Goal: Task Accomplishment & Management: Manage account settings

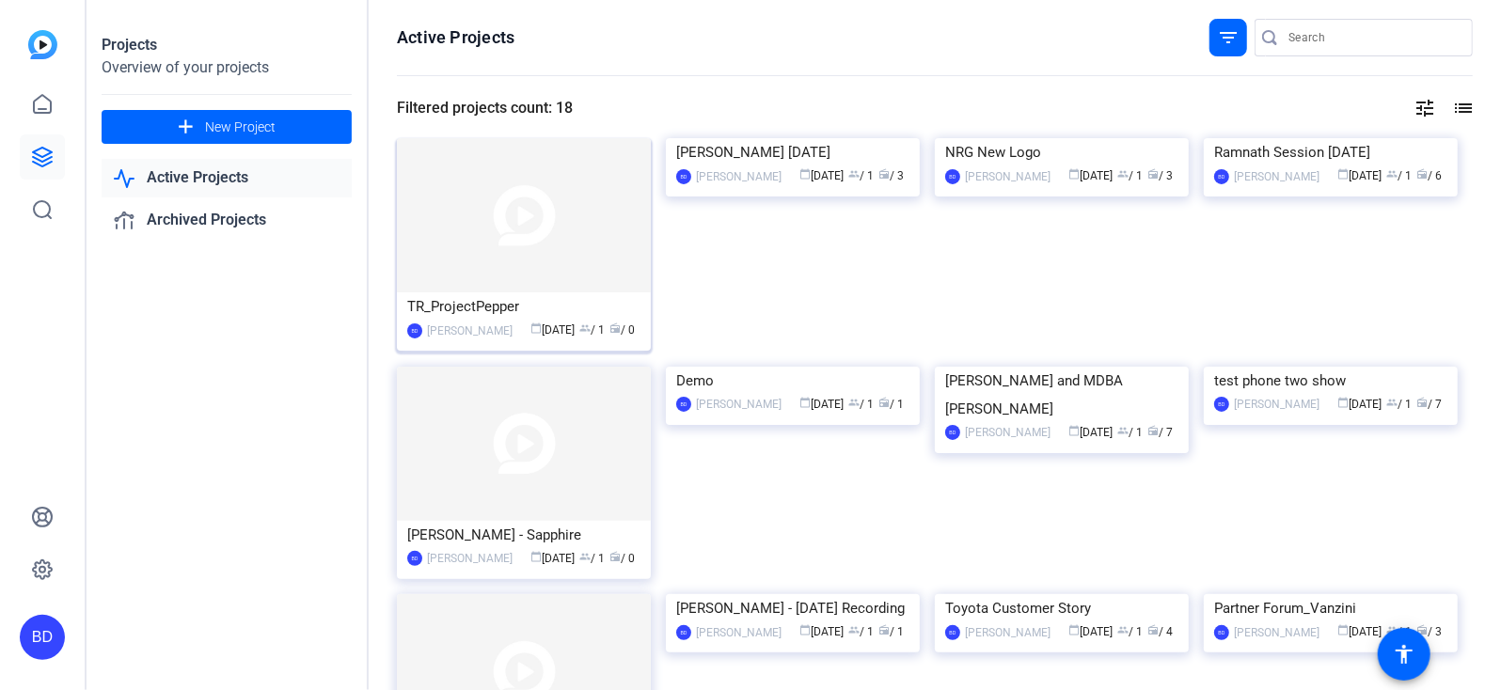
click at [509, 234] on img at bounding box center [524, 215] width 254 height 154
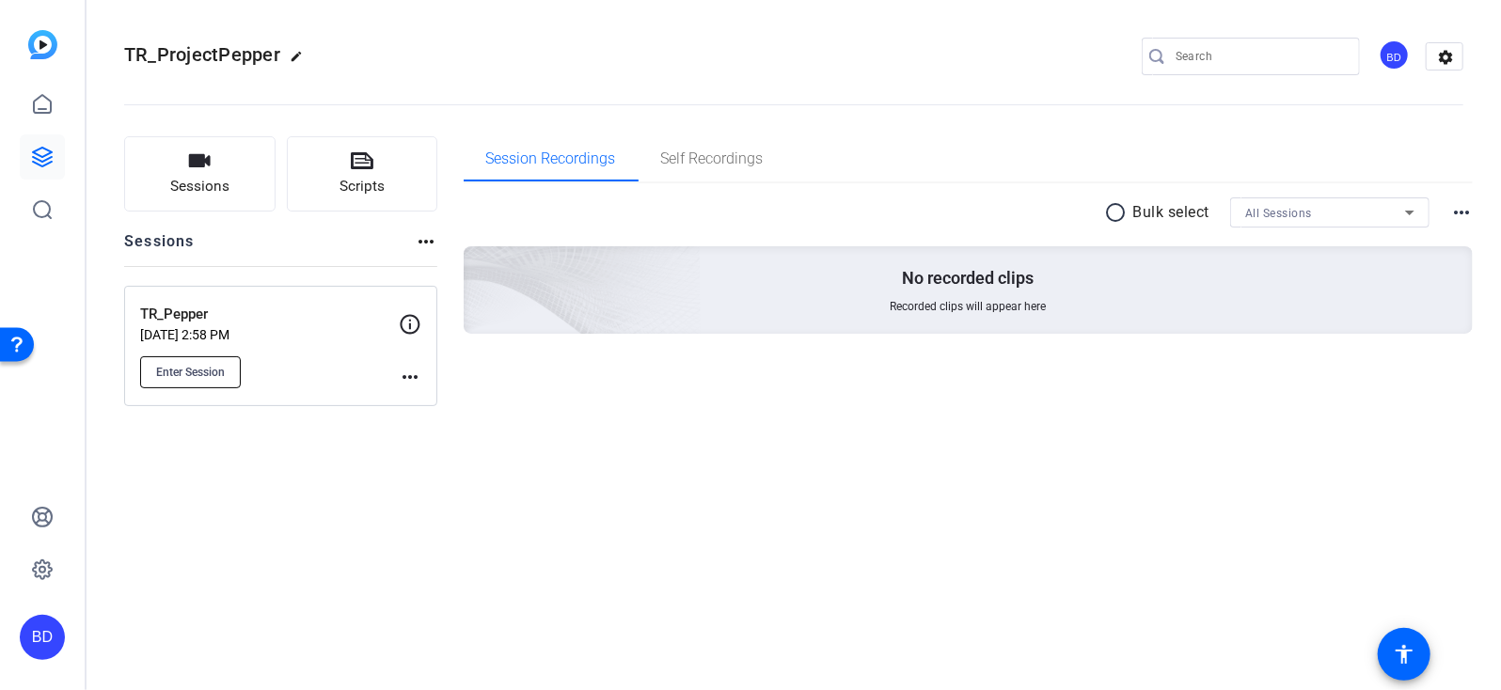
click at [200, 371] on span "Enter Session" at bounding box center [190, 372] width 69 height 15
click at [186, 373] on span "Enter Session" at bounding box center [190, 372] width 69 height 15
click at [207, 370] on span "Enter Session" at bounding box center [190, 372] width 69 height 15
click at [215, 366] on span "Enter Session" at bounding box center [190, 372] width 69 height 15
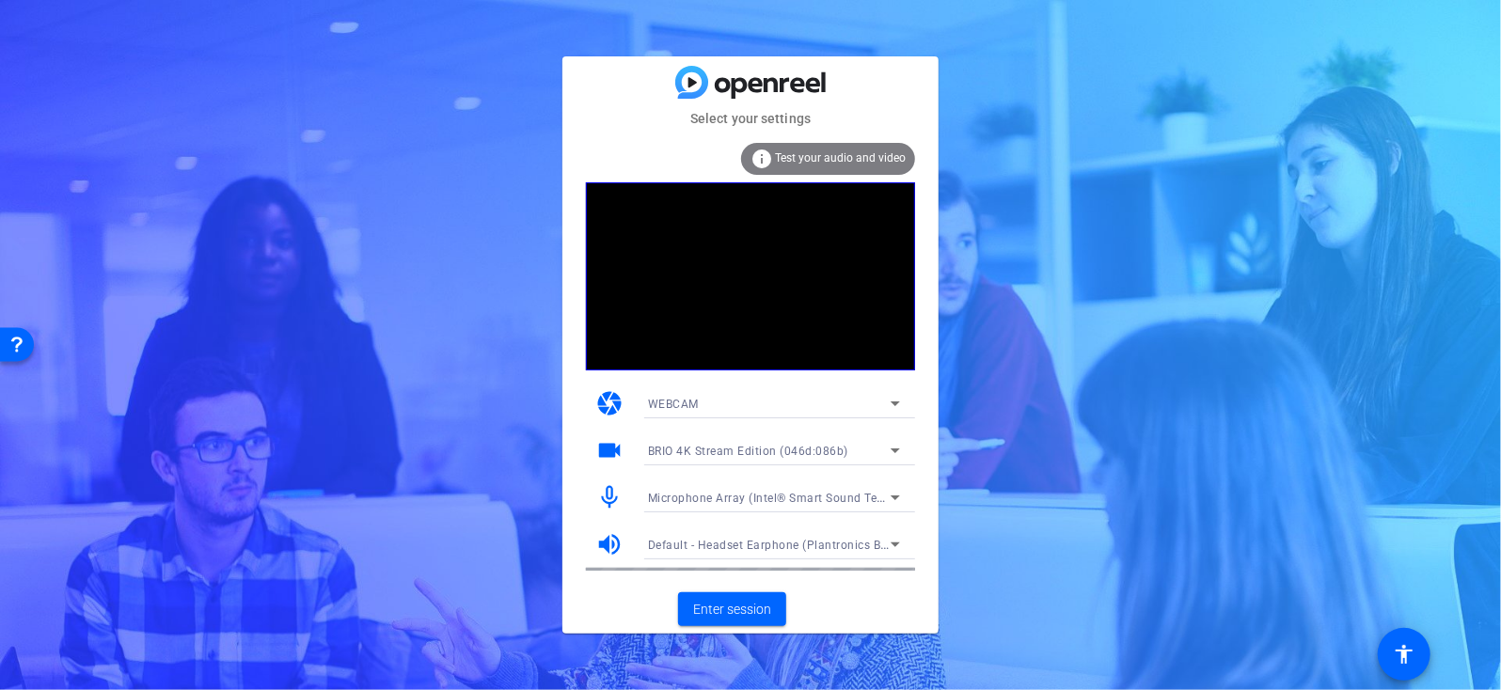
click at [703, 498] on span "Microphone Array (Intel® Smart Sound Technology (Intel® SST))" at bounding box center [825, 497] width 354 height 15
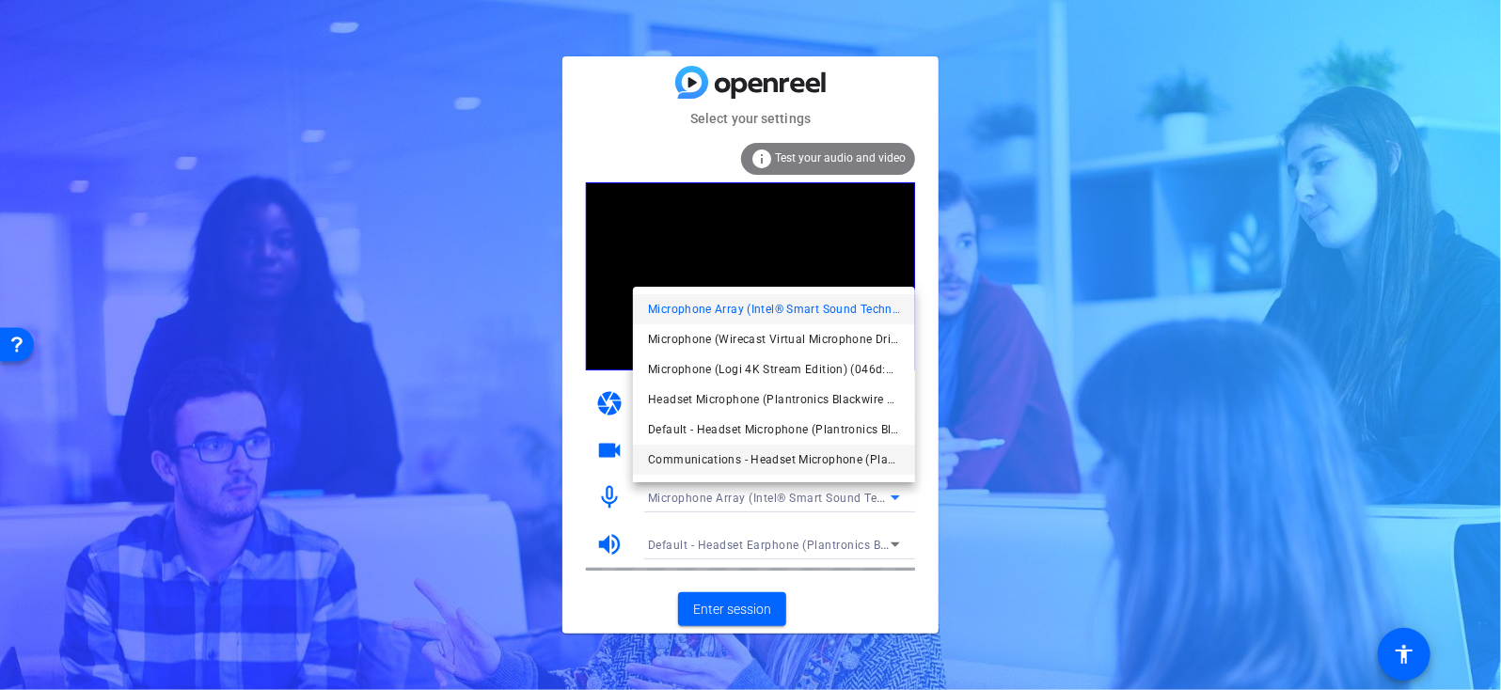
click at [758, 458] on span "Communications - Headset Microphone (Plantronics Blackwire 3210 Series) (047f:c…" at bounding box center [774, 460] width 252 height 23
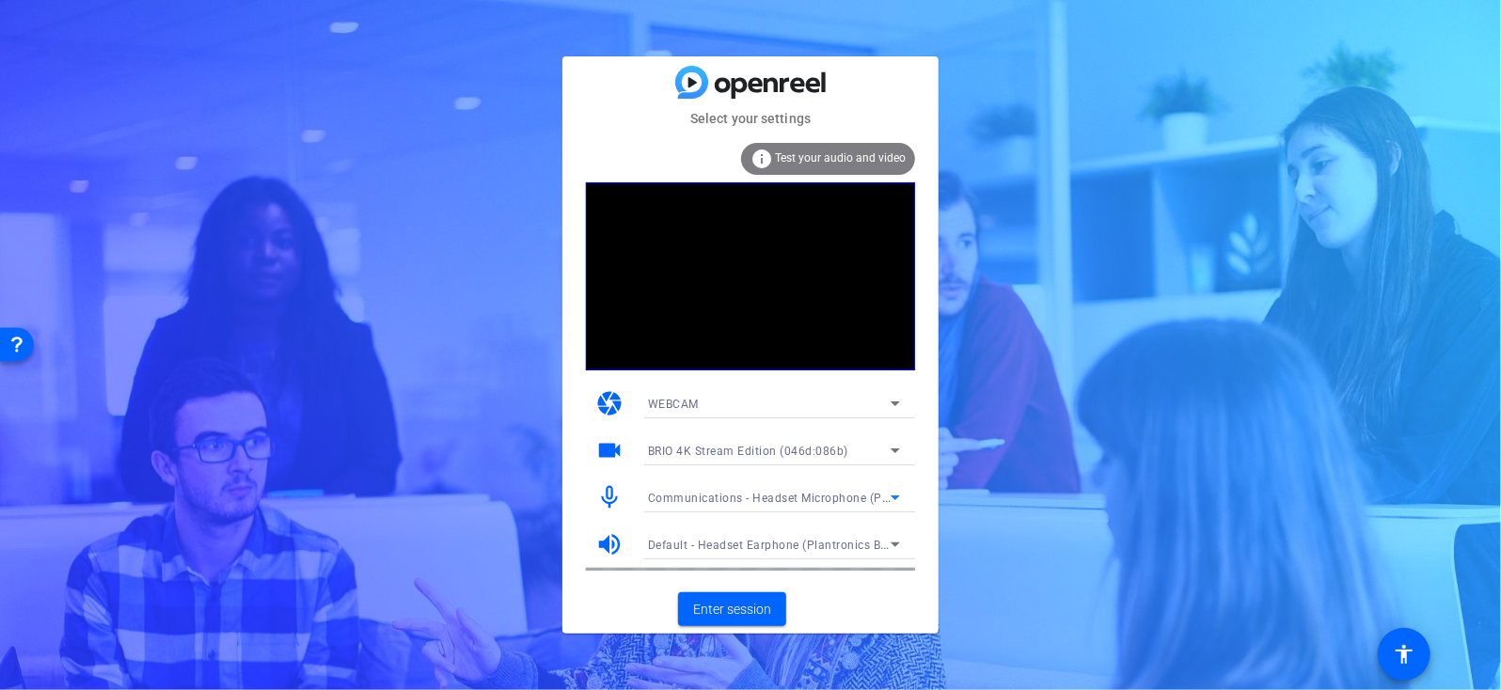
click at [746, 544] on span "Default - Headset Earphone (Plantronics Blackwire 3210 Series) (047f:c055)" at bounding box center [856, 544] width 417 height 15
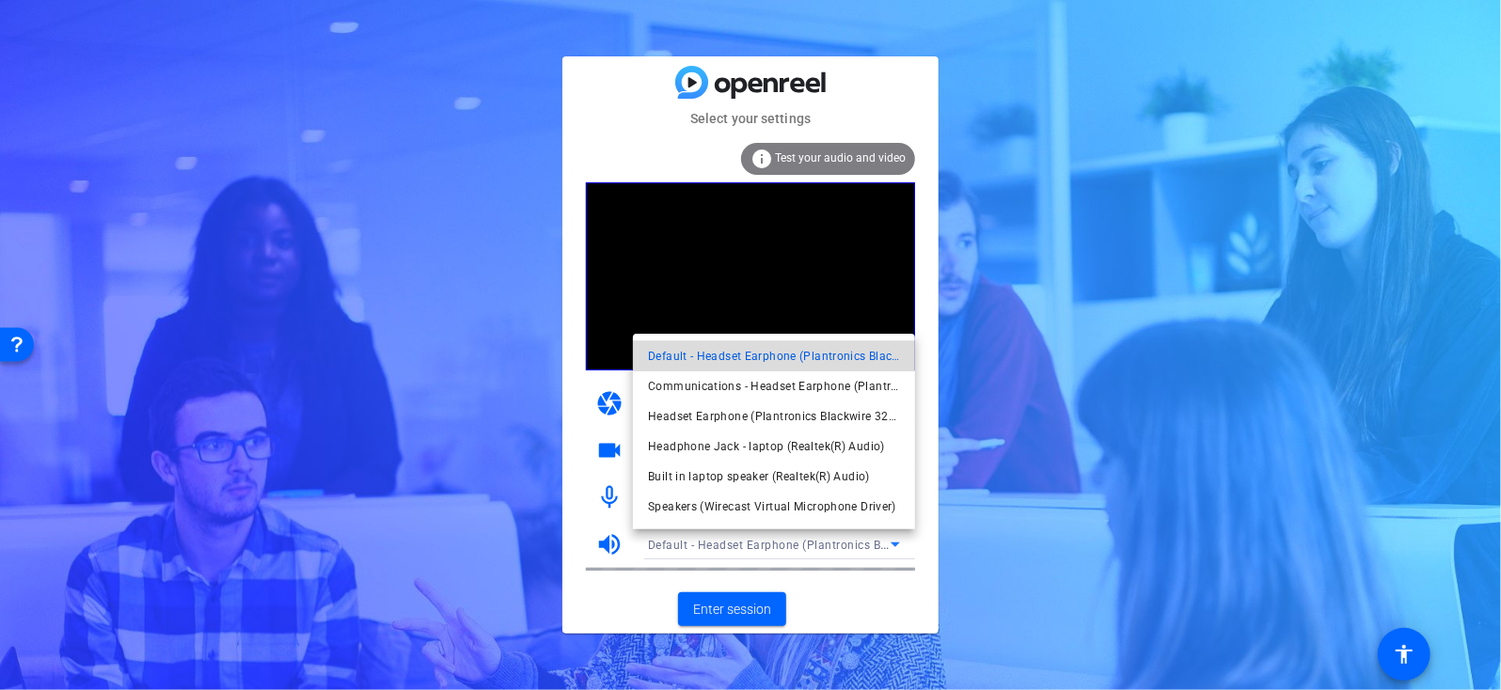
click at [768, 368] on mat-option "Default - Headset Earphone (Plantronics Blackwire 3210 Series) (047f:c055)" at bounding box center [774, 356] width 282 height 30
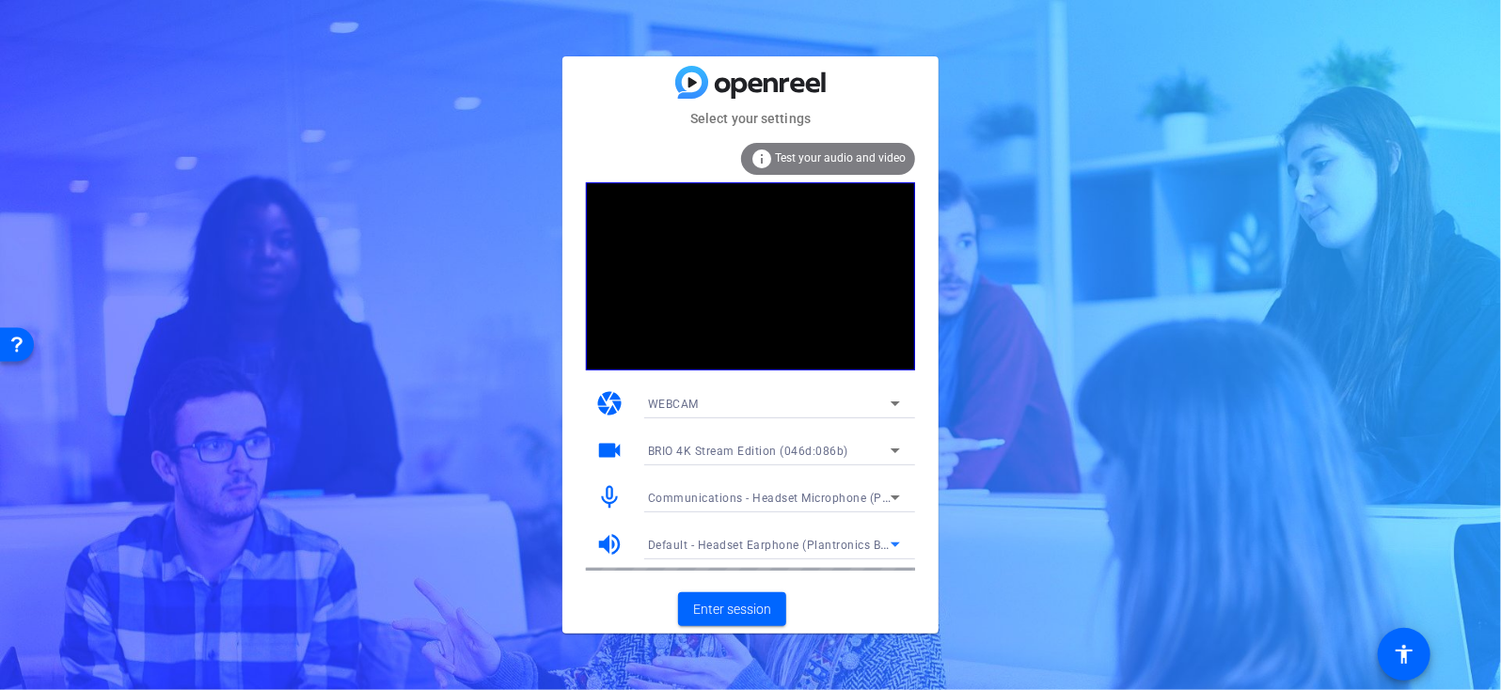
click at [724, 551] on div "Default - Headset Earphone (Plantronics Blackwire 3210 Series) (047f:c055)" at bounding box center [769, 545] width 243 height 24
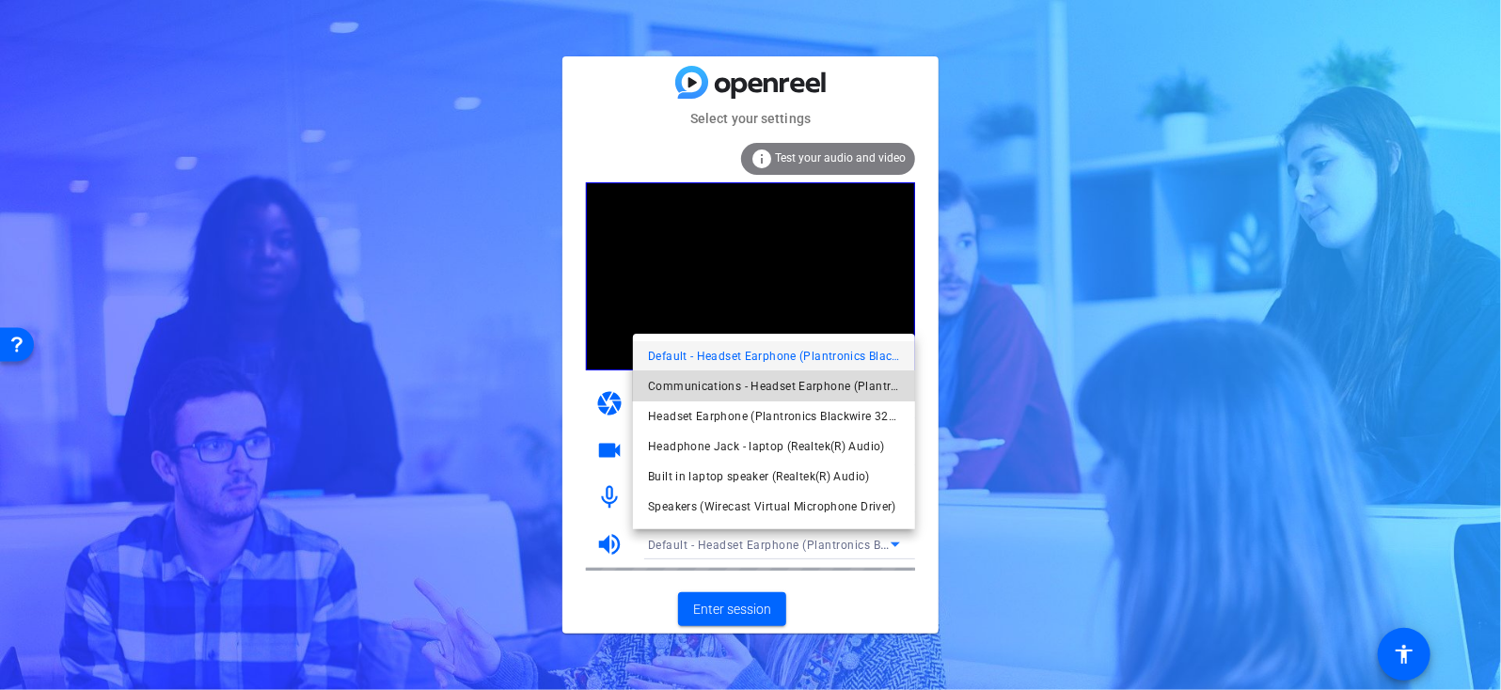
click at [748, 387] on span "Communications - Headset Earphone (Plantronics Blackwire 3210 Series) (047f:c05…" at bounding box center [774, 386] width 252 height 23
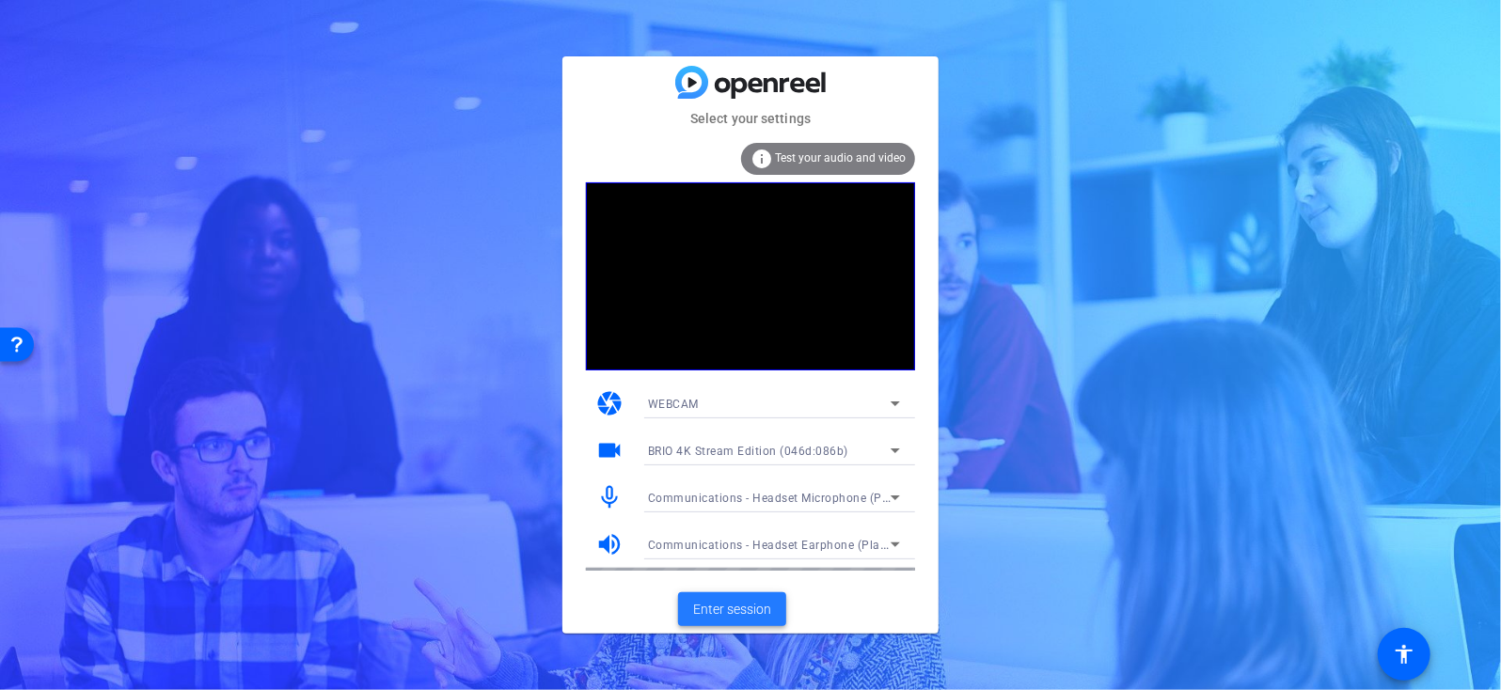
click at [718, 616] on span "Enter session" at bounding box center [732, 610] width 78 height 20
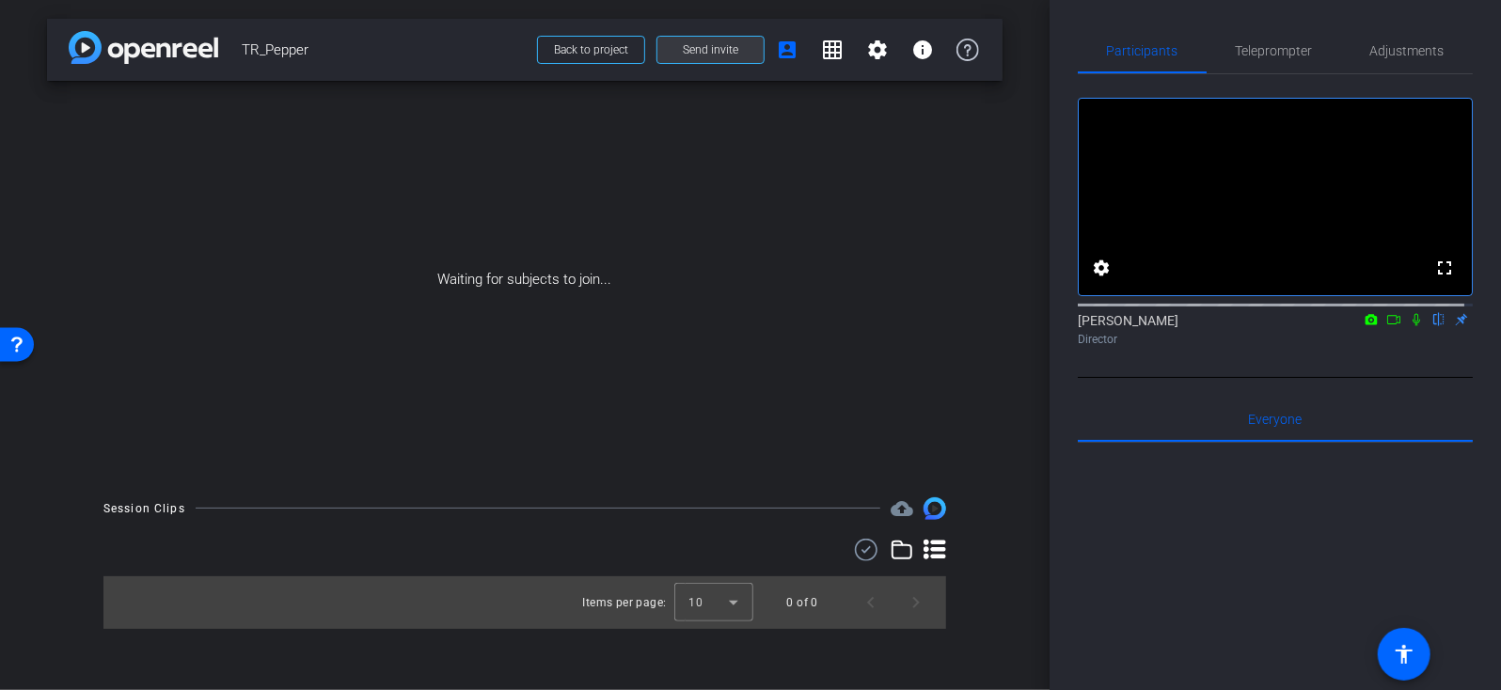
click at [725, 53] on span "Send invite" at bounding box center [710, 49] width 55 height 15
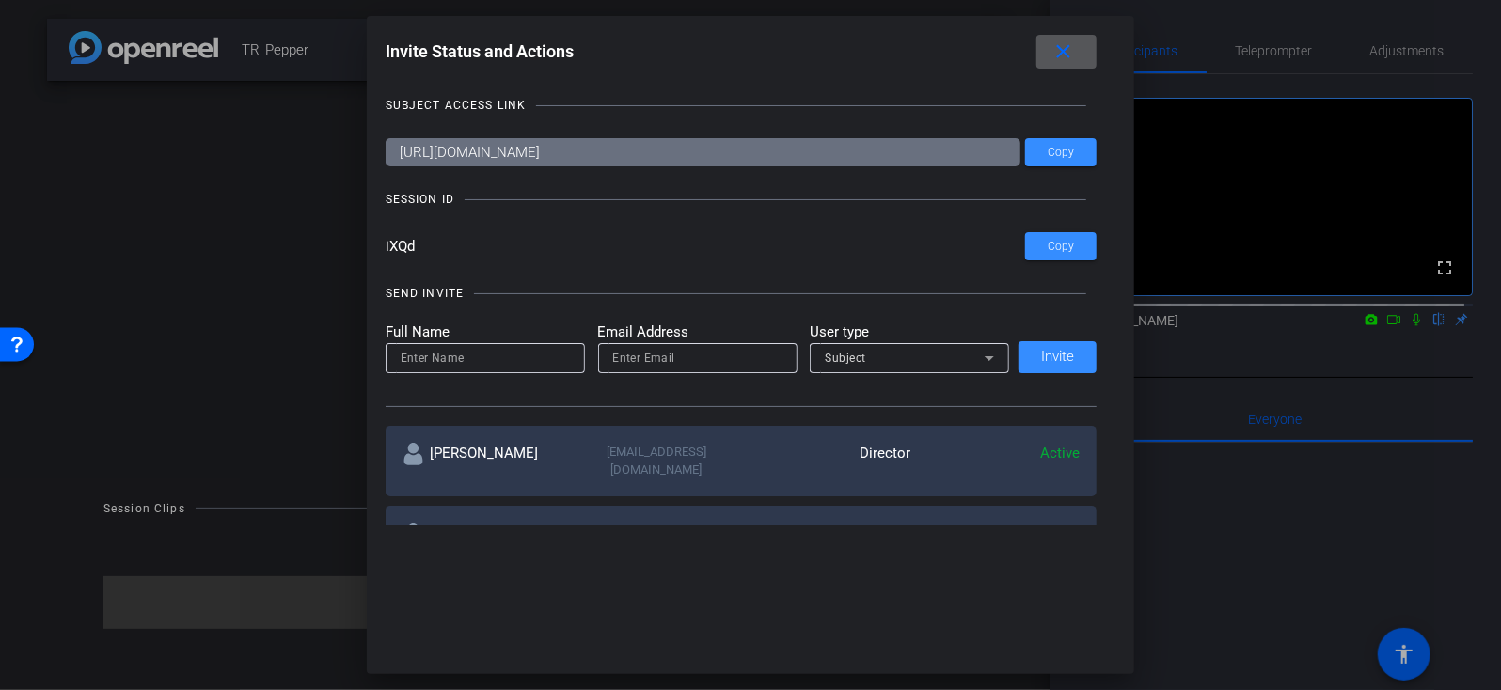
click at [1060, 523] on mat-icon "more_horiz" at bounding box center [1068, 534] width 23 height 23
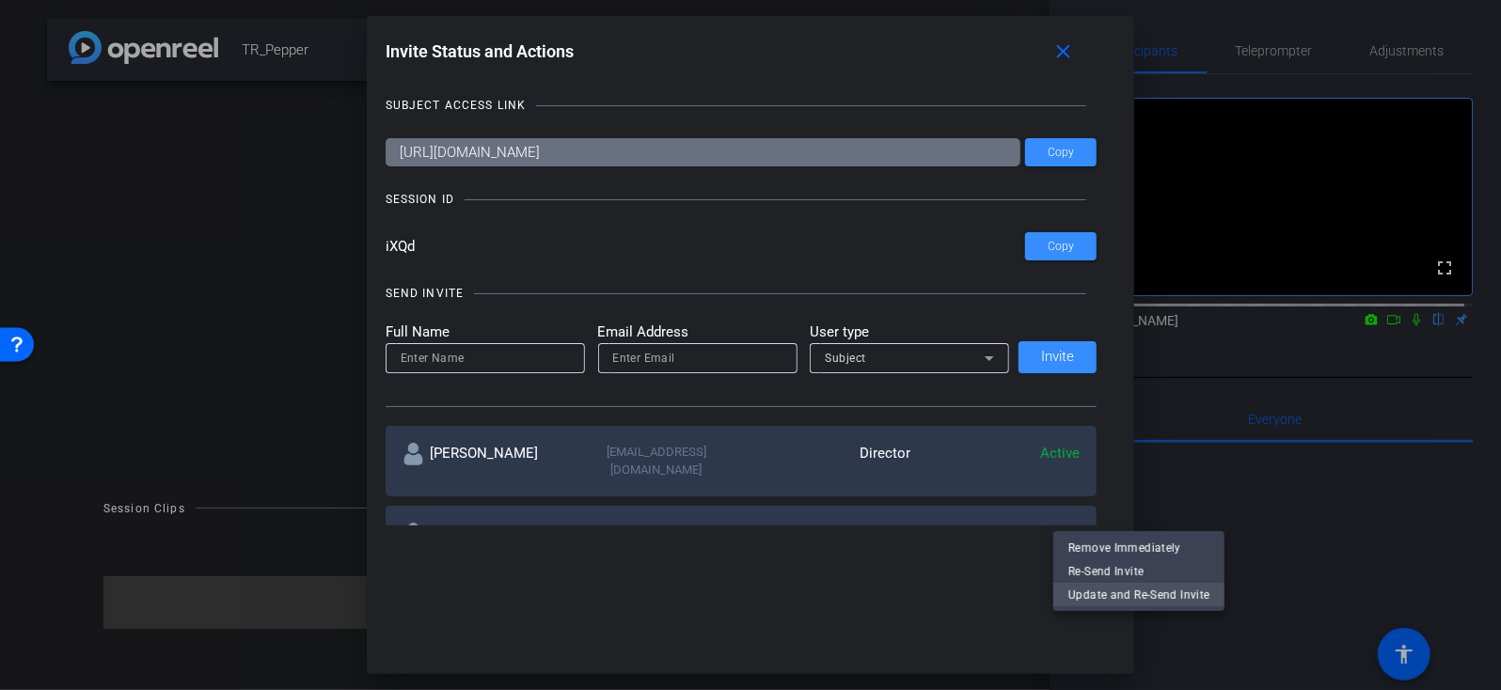
click at [1089, 593] on span "Update and Re-Send Invite" at bounding box center [1138, 594] width 141 height 23
type input "Andrew Ripps"
type input "andrew.ripps@dxc.com"
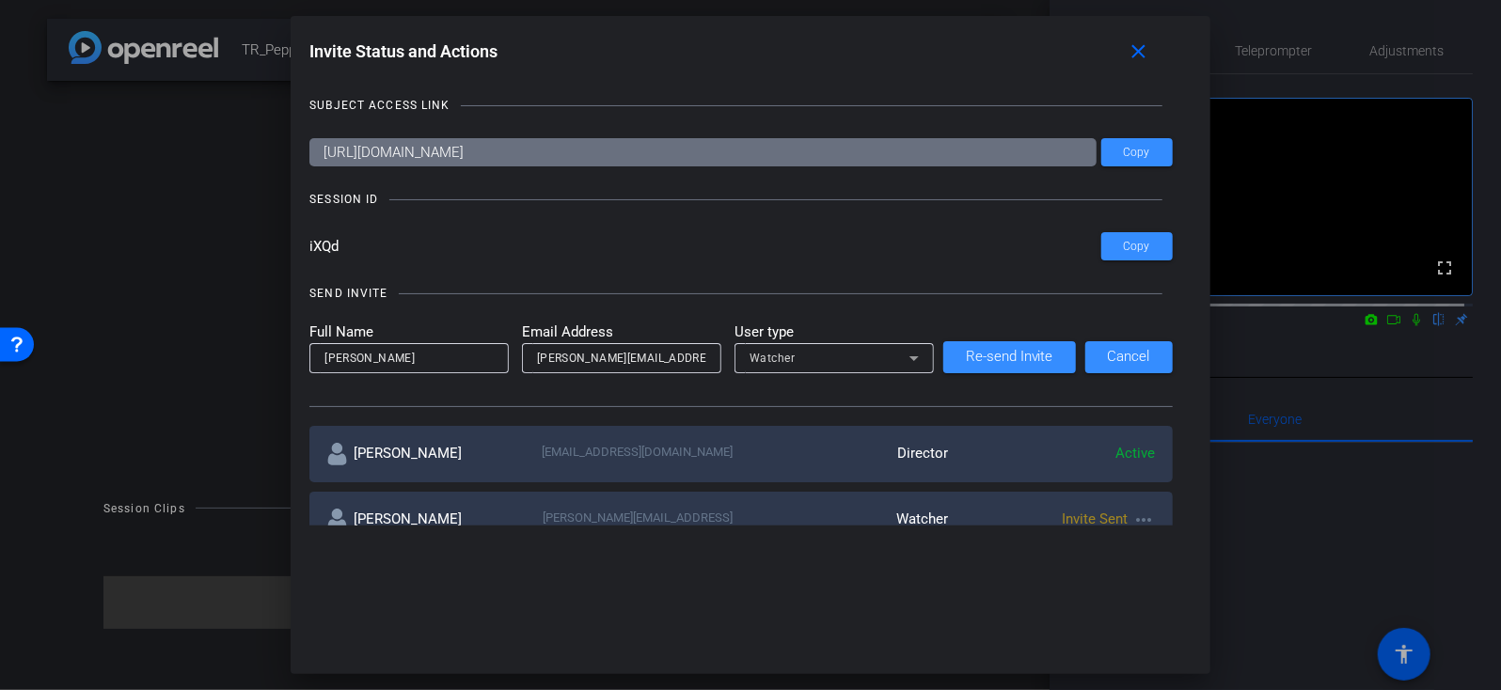
drag, startPoint x: 1145, startPoint y: 57, endPoint x: 917, endPoint y: 66, distance: 228.7
click at [910, 66] on div "Invite Status and Actions close" at bounding box center [740, 52] width 863 height 34
click at [1128, 52] on span at bounding box center [1142, 51] width 60 height 45
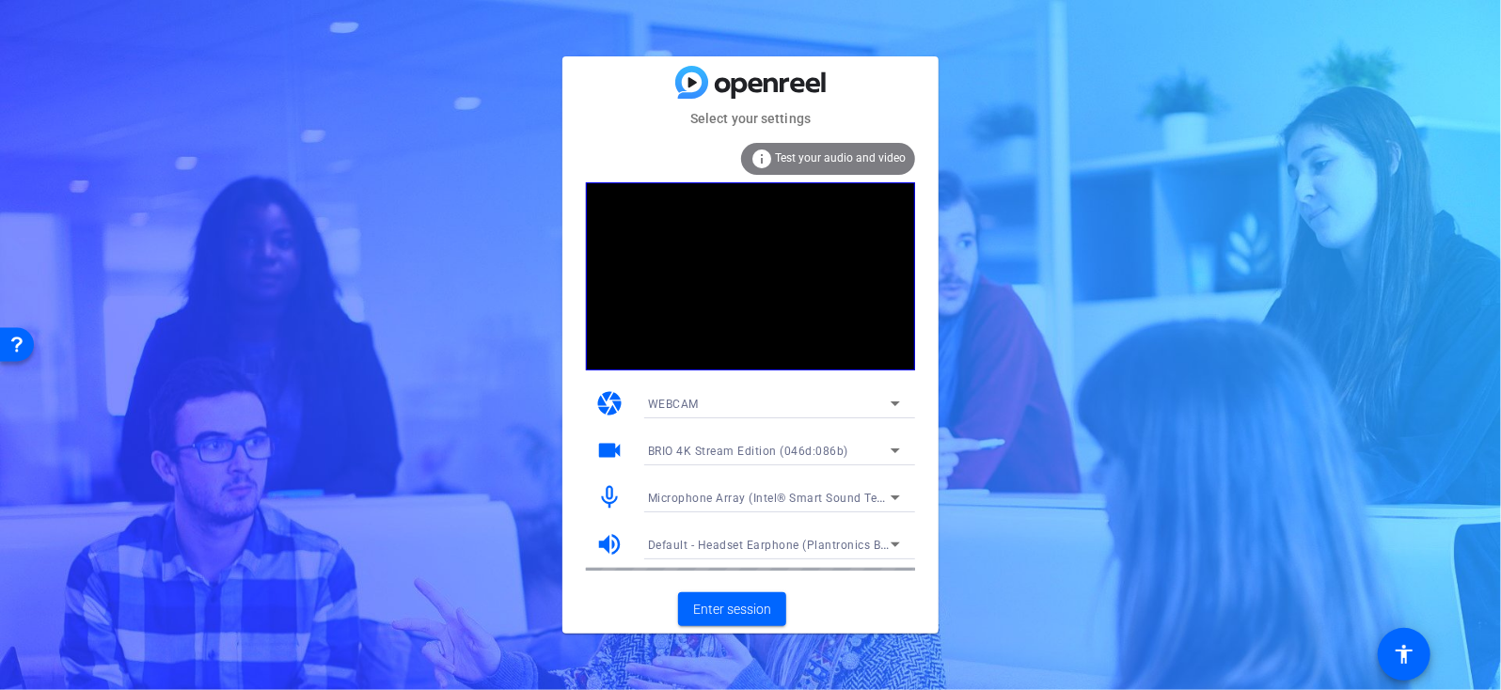
click at [739, 495] on span "Microphone Array (Intel® Smart Sound Technology (Intel® SST))" at bounding box center [825, 497] width 354 height 15
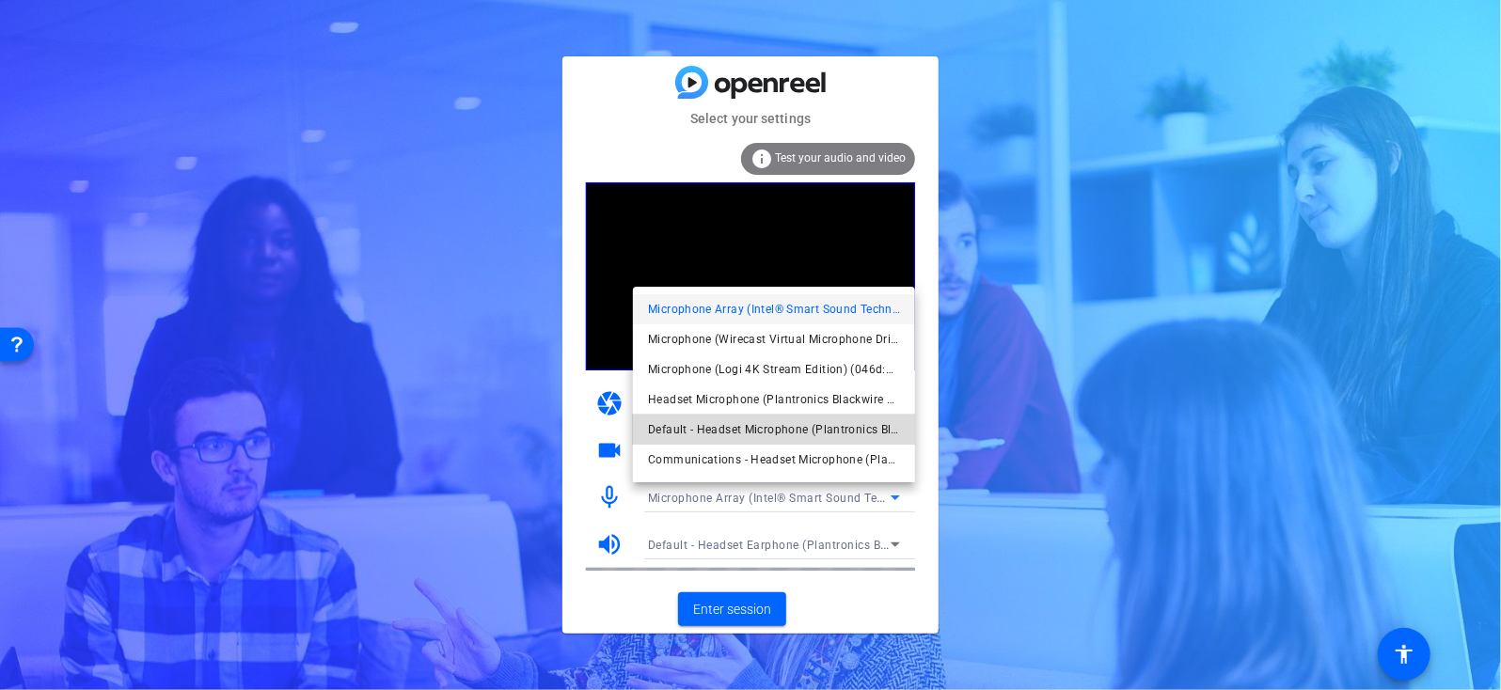
click at [700, 431] on span "Default - Headset Microphone (Plantronics Blackwire 3210 Series) (047f:c055)" at bounding box center [774, 429] width 252 height 23
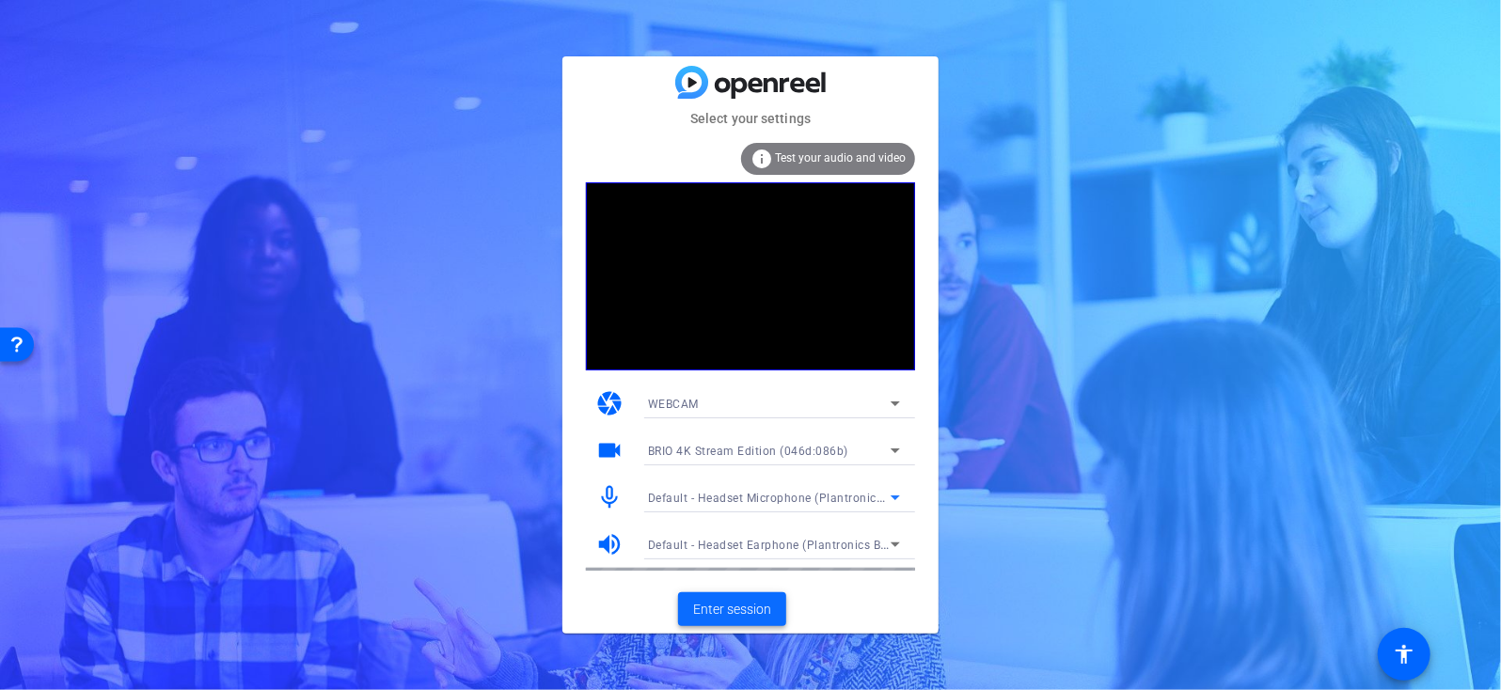
click at [723, 614] on span "Enter session" at bounding box center [732, 610] width 78 height 20
click at [752, 495] on span "Microphone Array (Intel® Smart Sound Technology (Intel® SST))" at bounding box center [825, 497] width 354 height 15
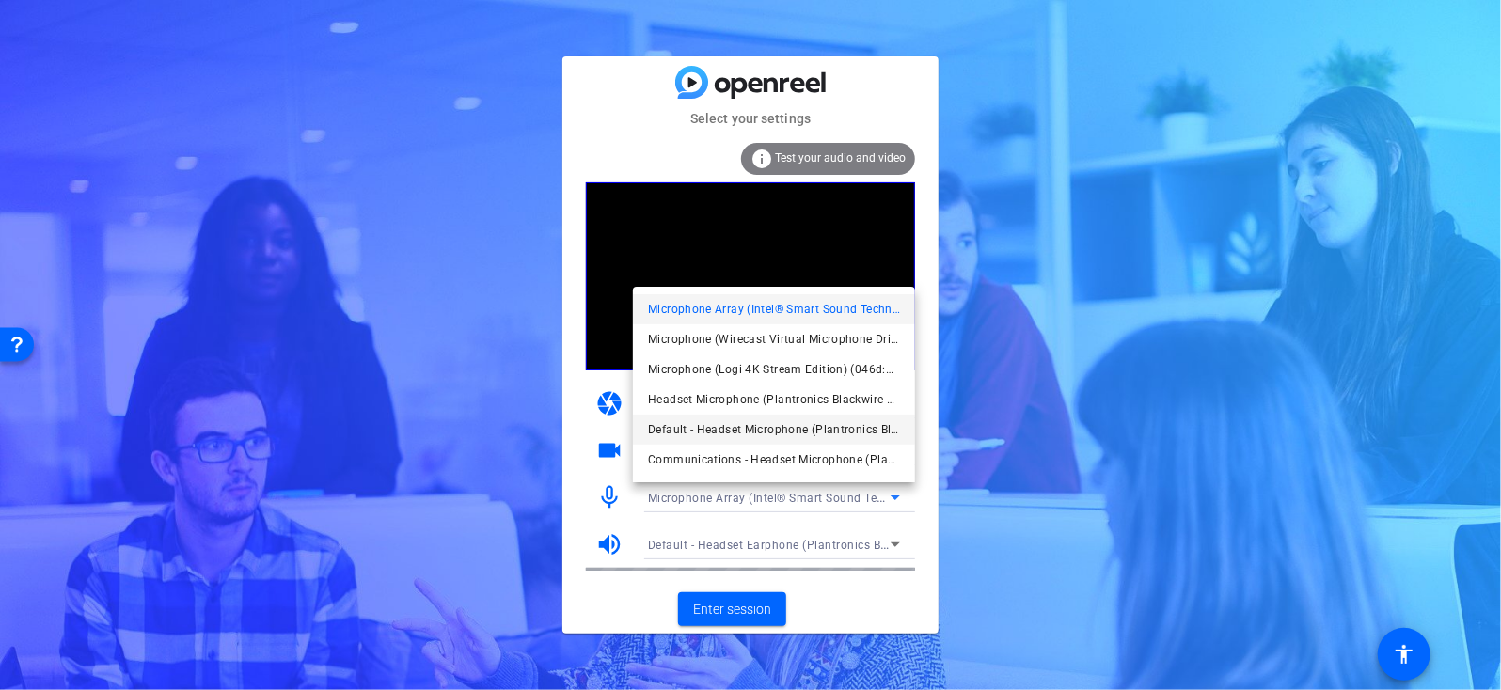
drag, startPoint x: 783, startPoint y: 461, endPoint x: 791, endPoint y: 434, distance: 27.4
click at [791, 434] on div "Microphone Array (Intel® Smart Sound Technology (Intel® SST)) Microphone (Wirec…" at bounding box center [774, 385] width 282 height 196
click at [790, 429] on span "Default - Headset Microphone (Plantronics Blackwire 3210 Series) (047f:c055)" at bounding box center [774, 429] width 252 height 23
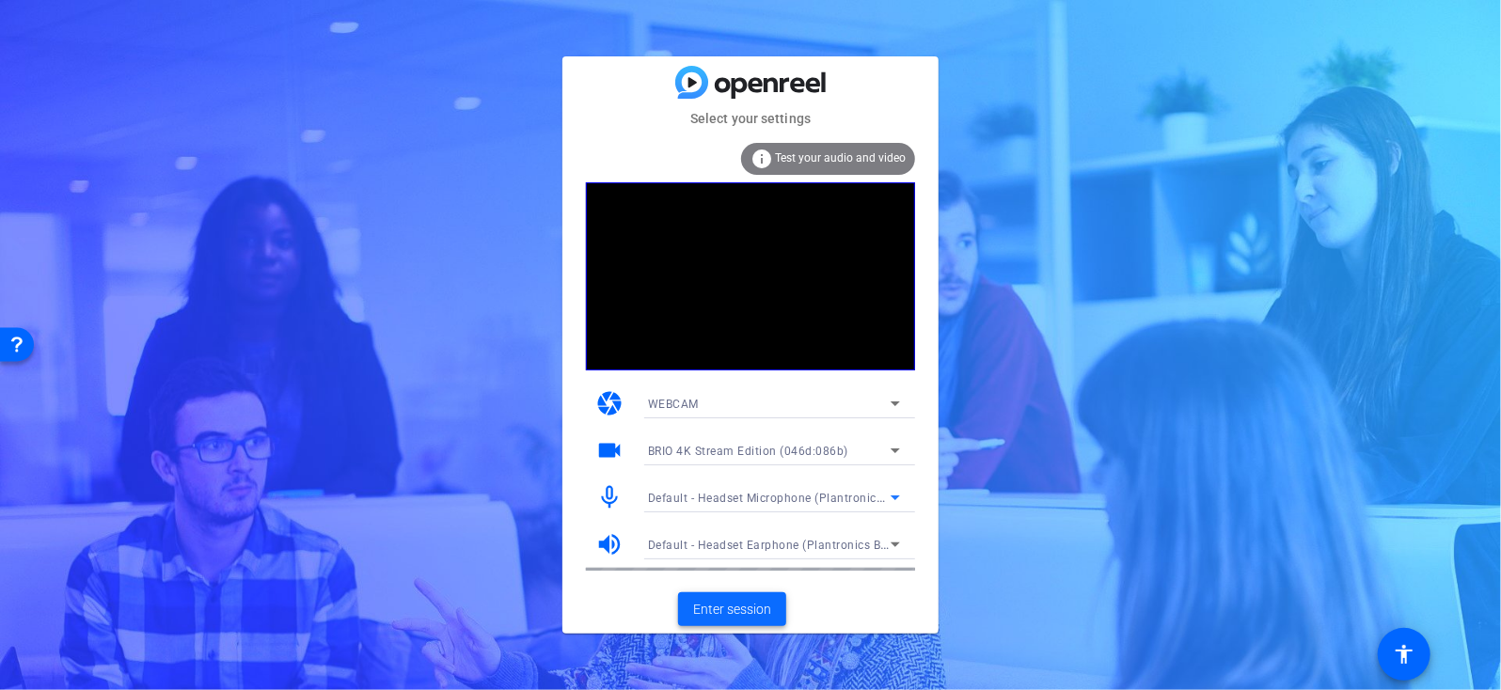
click at [722, 616] on span "Enter session" at bounding box center [732, 610] width 78 height 20
click at [711, 502] on mat-form-field "Microphone Array (Intel® Smart Sound Technology (Intel® SST))" at bounding box center [774, 497] width 282 height 30
click at [718, 499] on span "Microphone Array (Intel® Smart Sound Technology (Intel® SST))" at bounding box center [825, 497] width 354 height 15
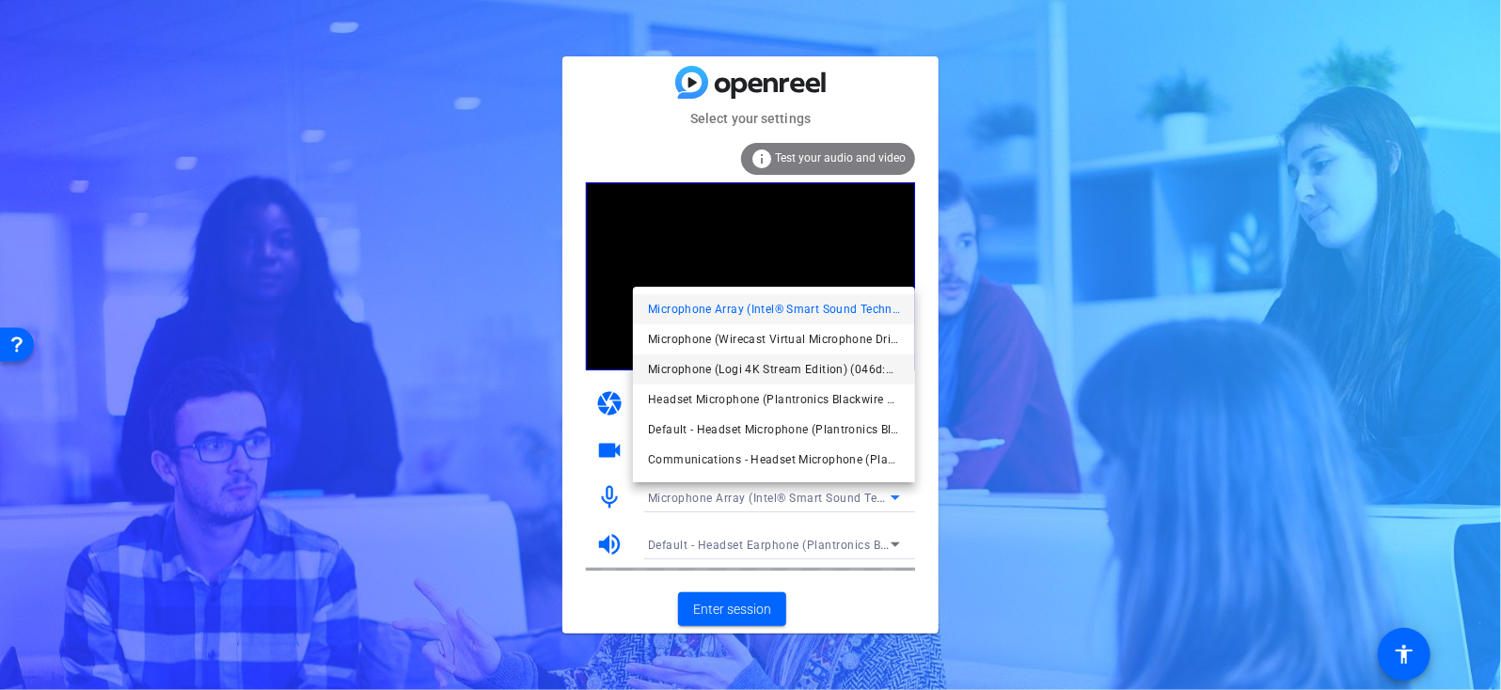
click at [782, 365] on span "Microphone (Logi 4K Stream Edition) (046d:086b)" at bounding box center [774, 369] width 252 height 23
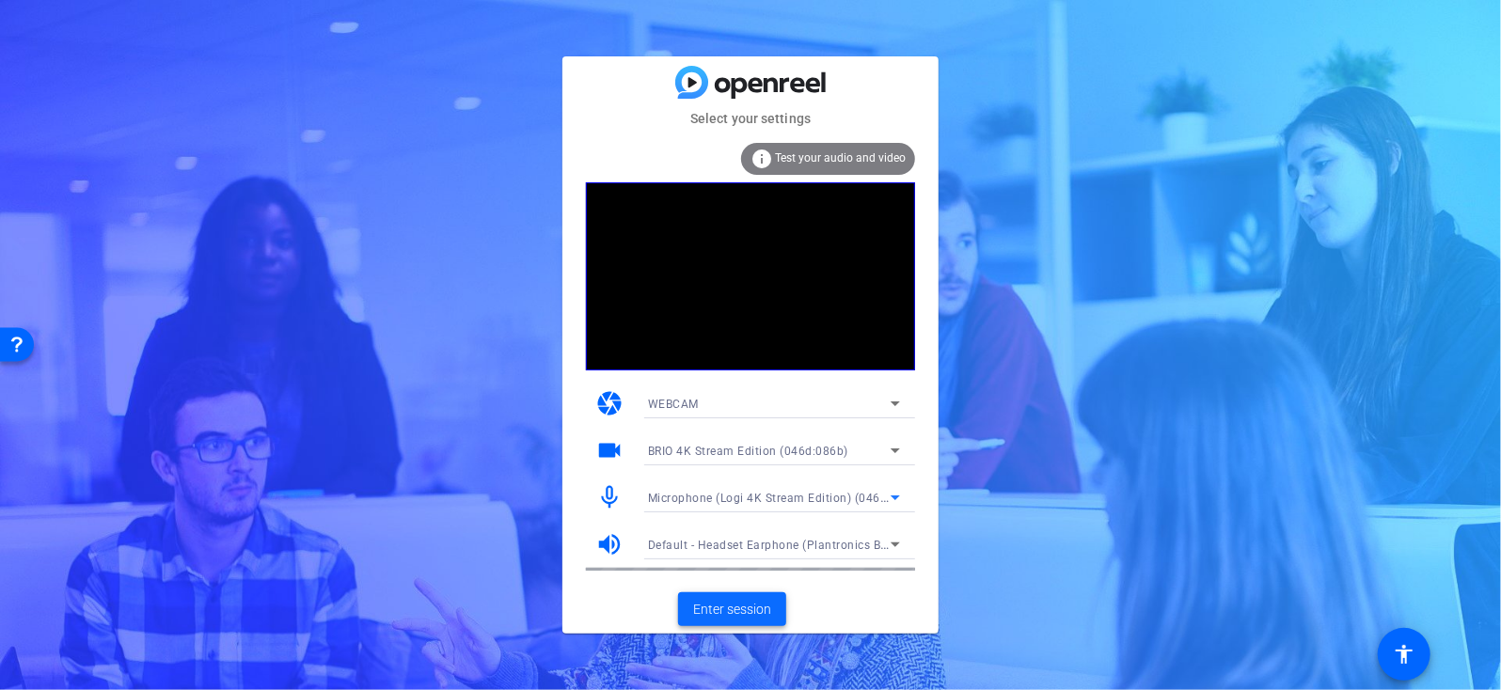
click at [752, 603] on span "Enter session" at bounding box center [732, 610] width 78 height 20
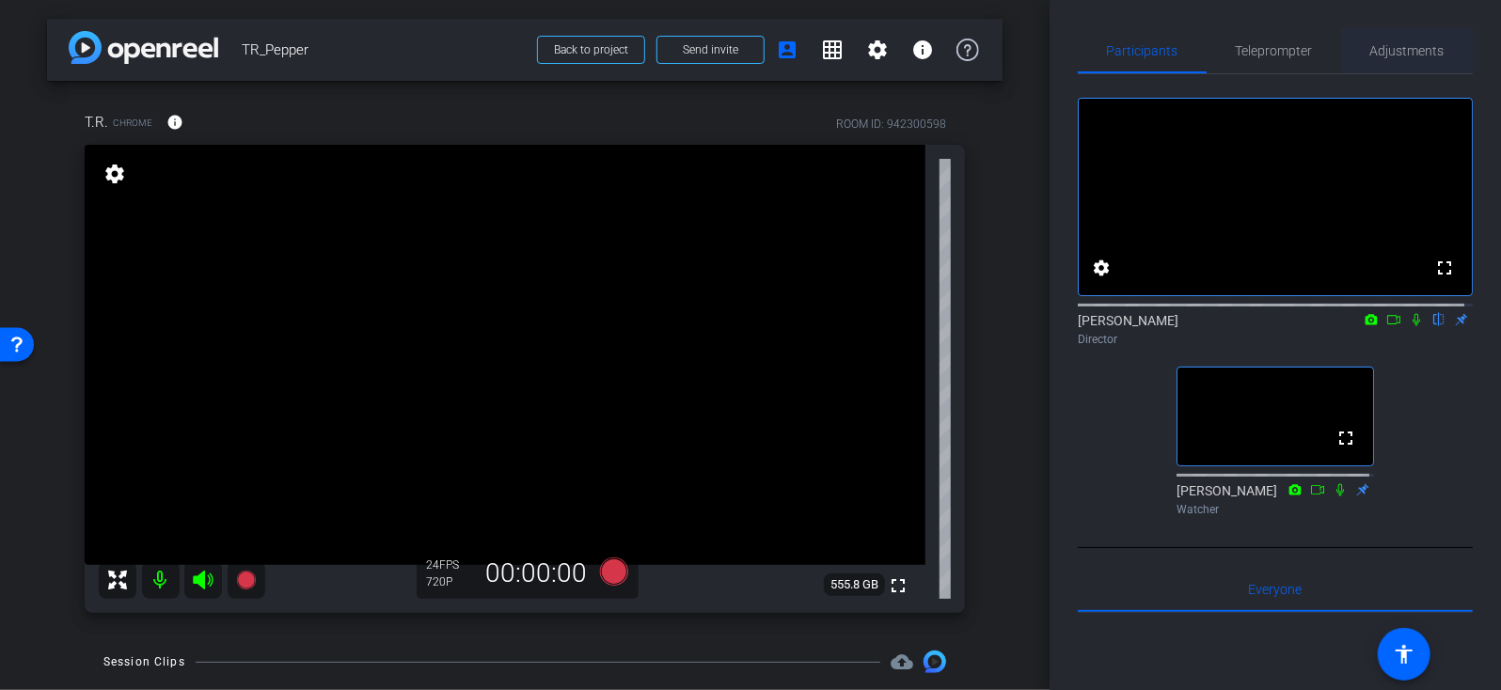
click at [1402, 44] on span "Adjustments" at bounding box center [1407, 50] width 74 height 13
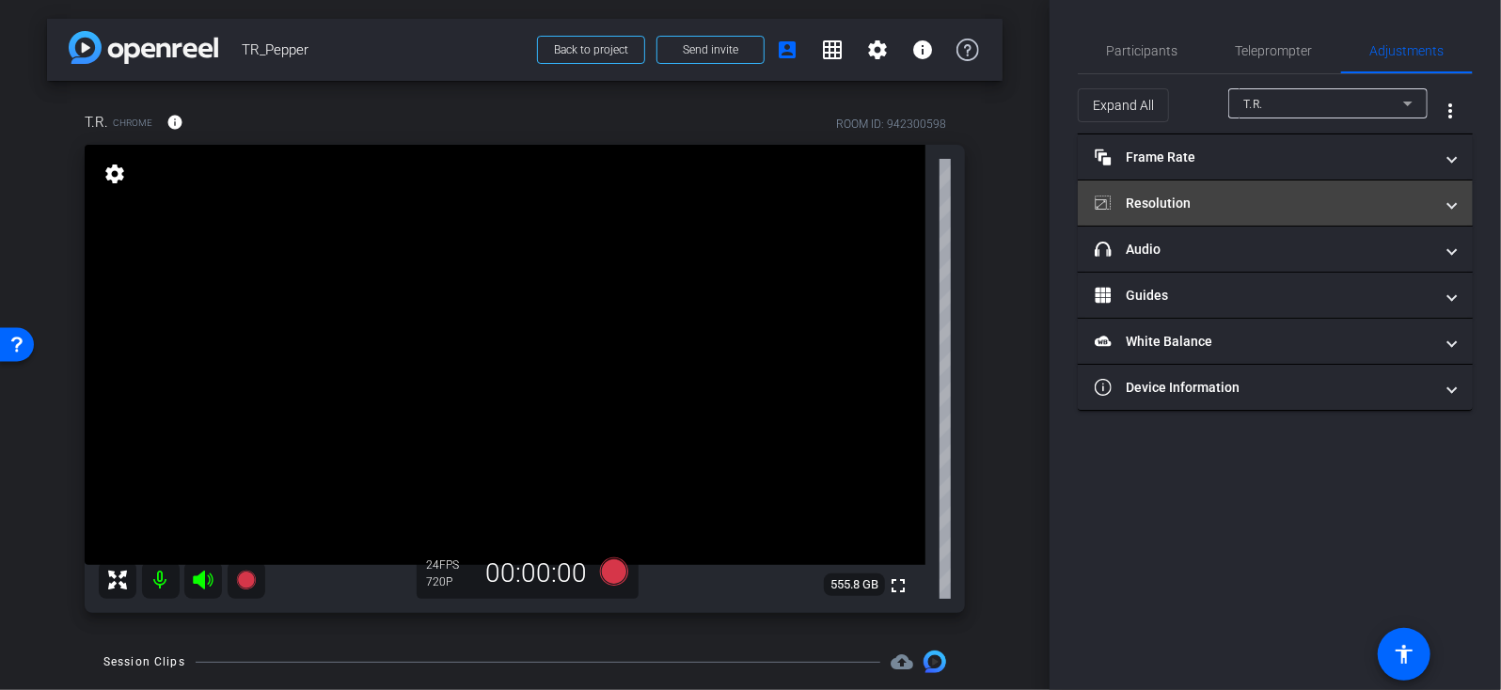
click at [1196, 197] on mat-panel-title "Resolution" at bounding box center [1264, 204] width 339 height 20
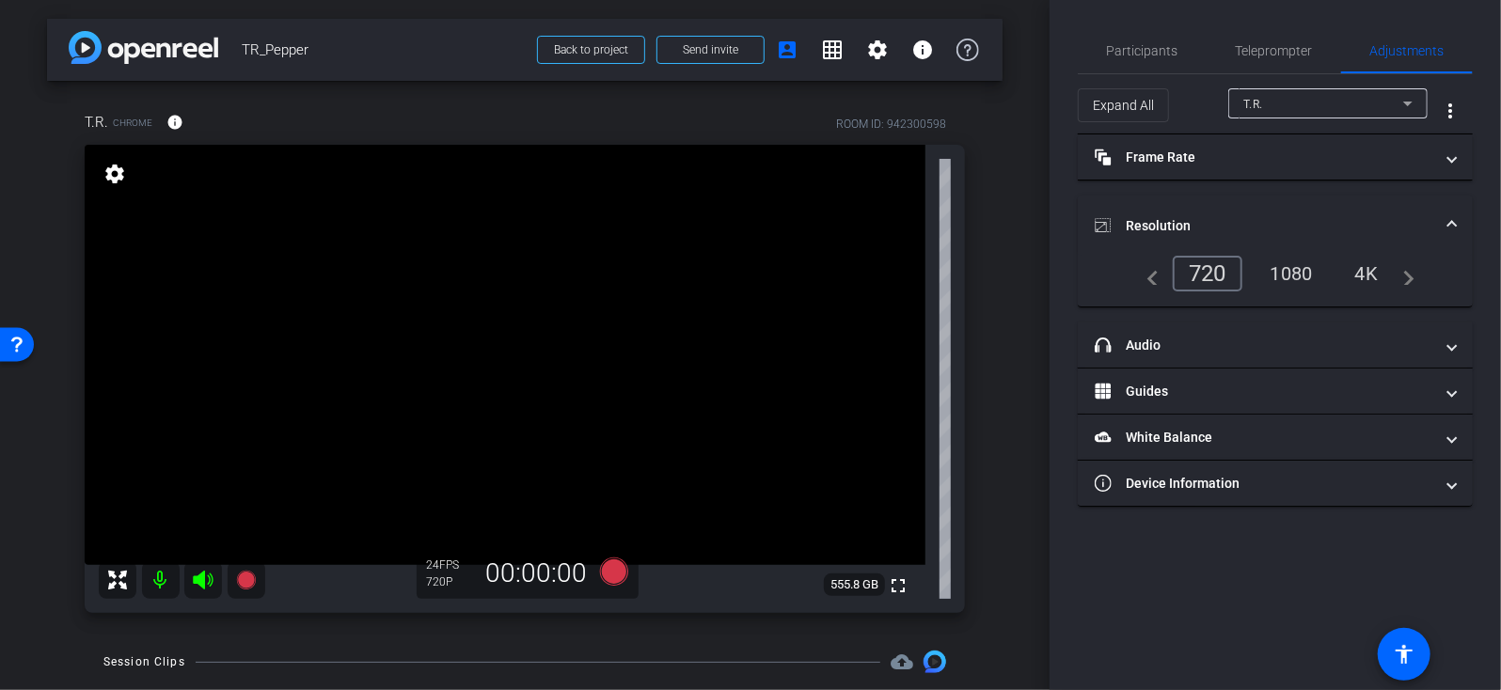
click at [1279, 276] on div "1080" at bounding box center [1291, 274] width 71 height 32
click at [602, 568] on icon at bounding box center [614, 572] width 28 height 28
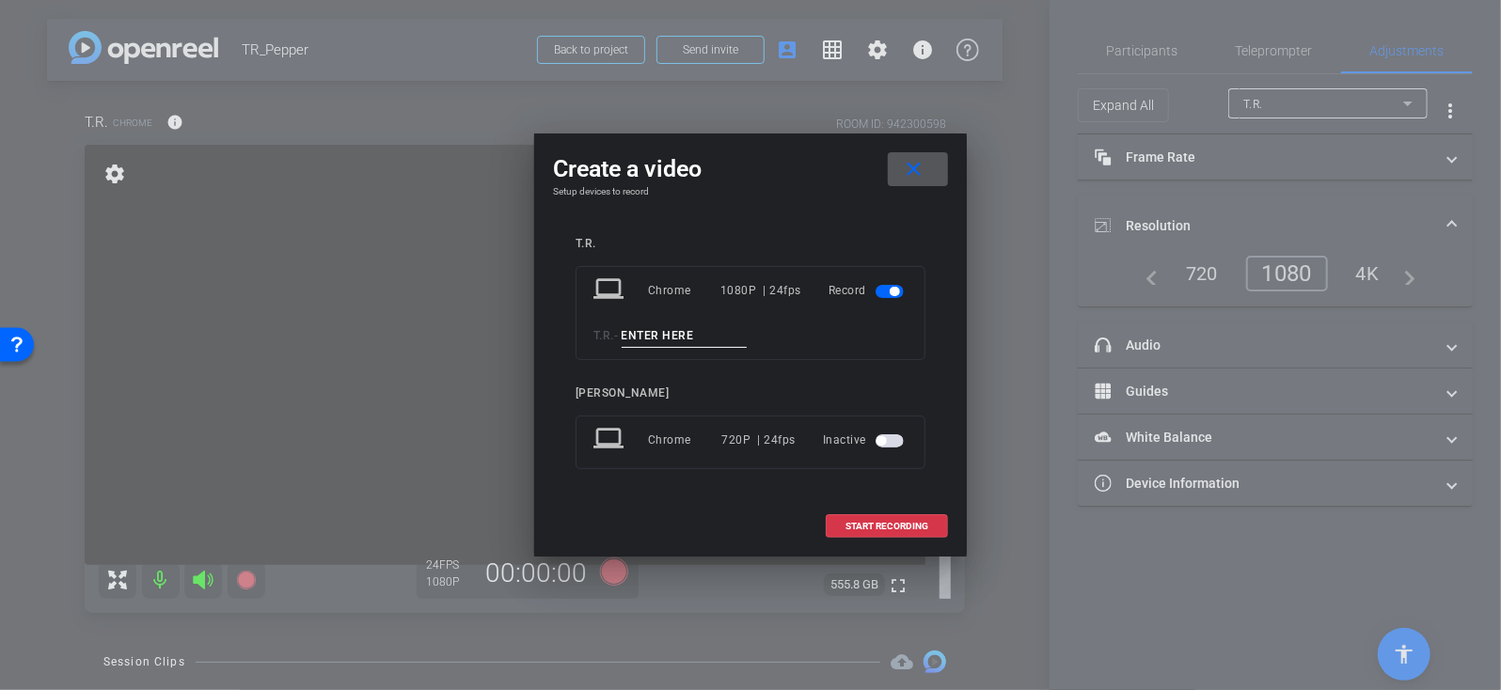
click at [664, 339] on input at bounding box center [685, 336] width 126 height 24
type input "test"
click at [859, 525] on span "START RECORDING" at bounding box center [886, 526] width 83 height 9
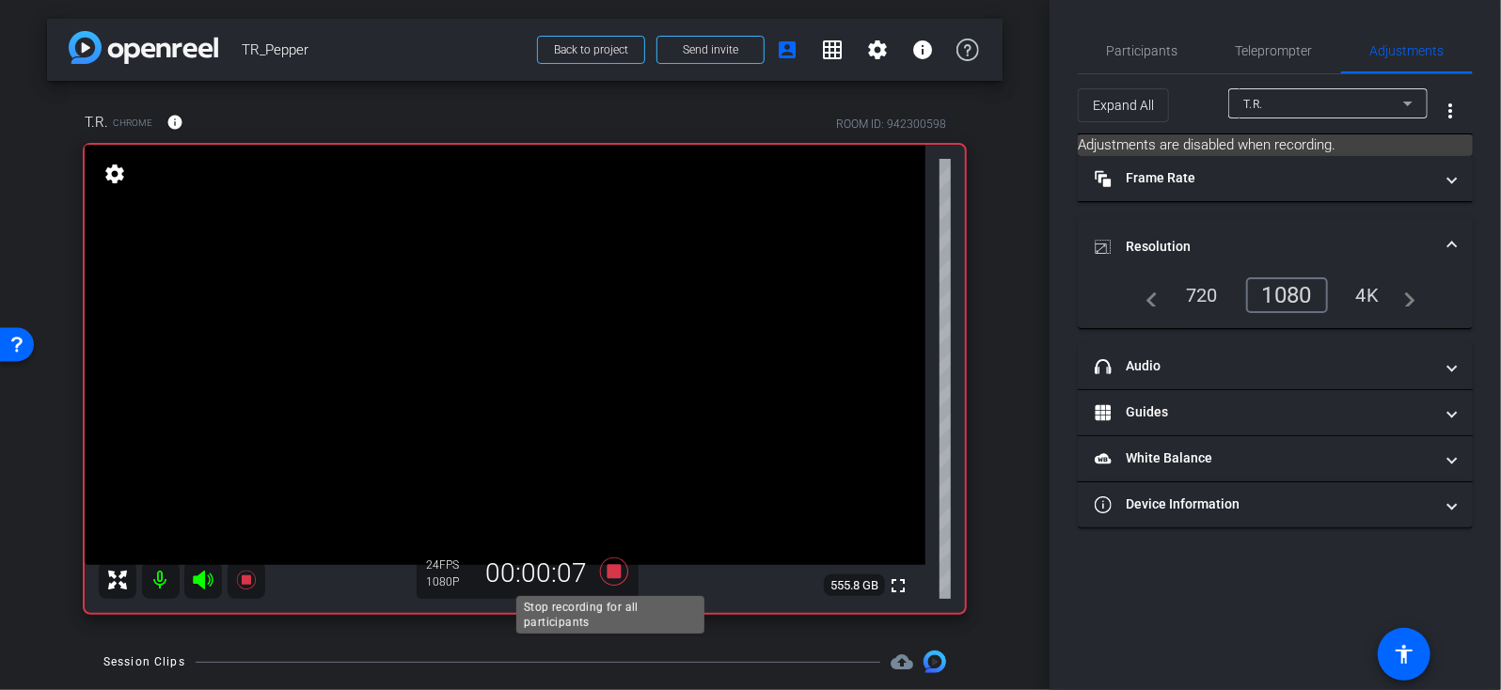
click at [611, 572] on icon at bounding box center [614, 572] width 28 height 28
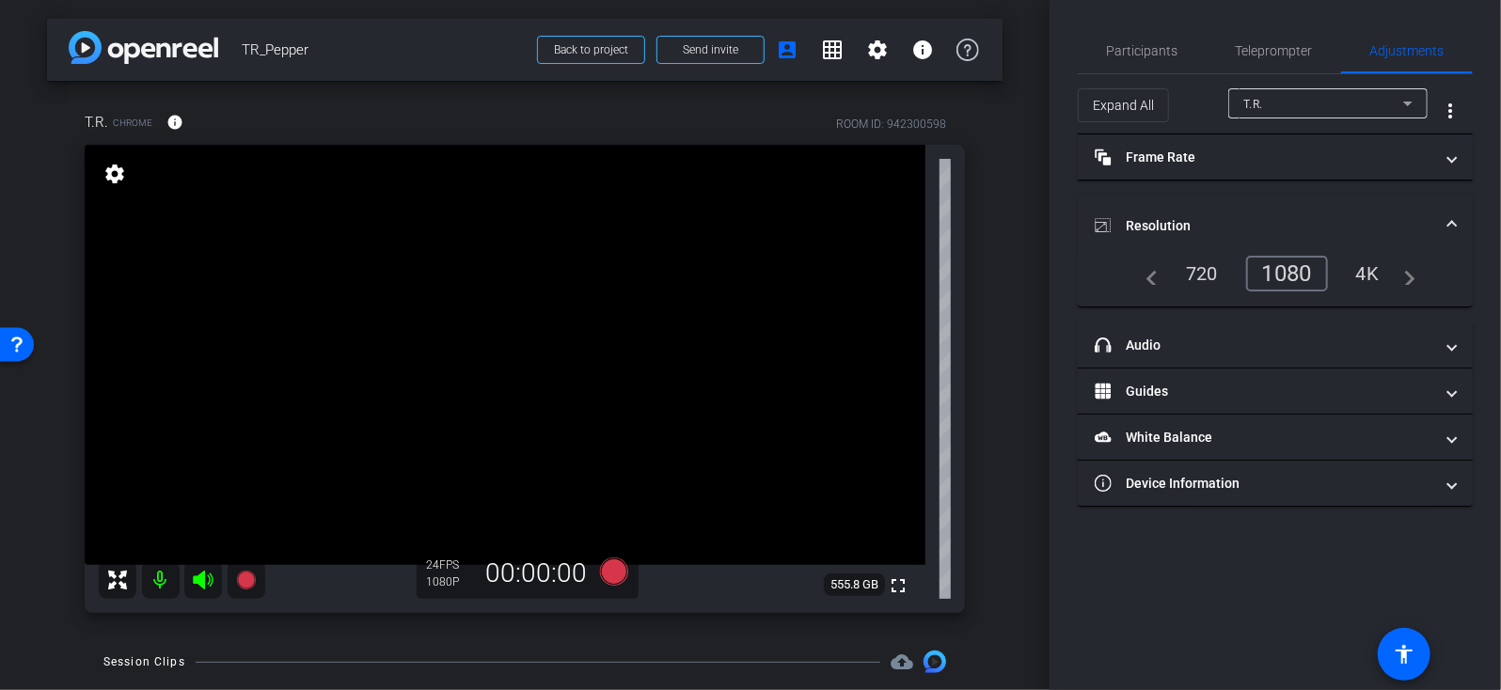
scroll to position [134, 0]
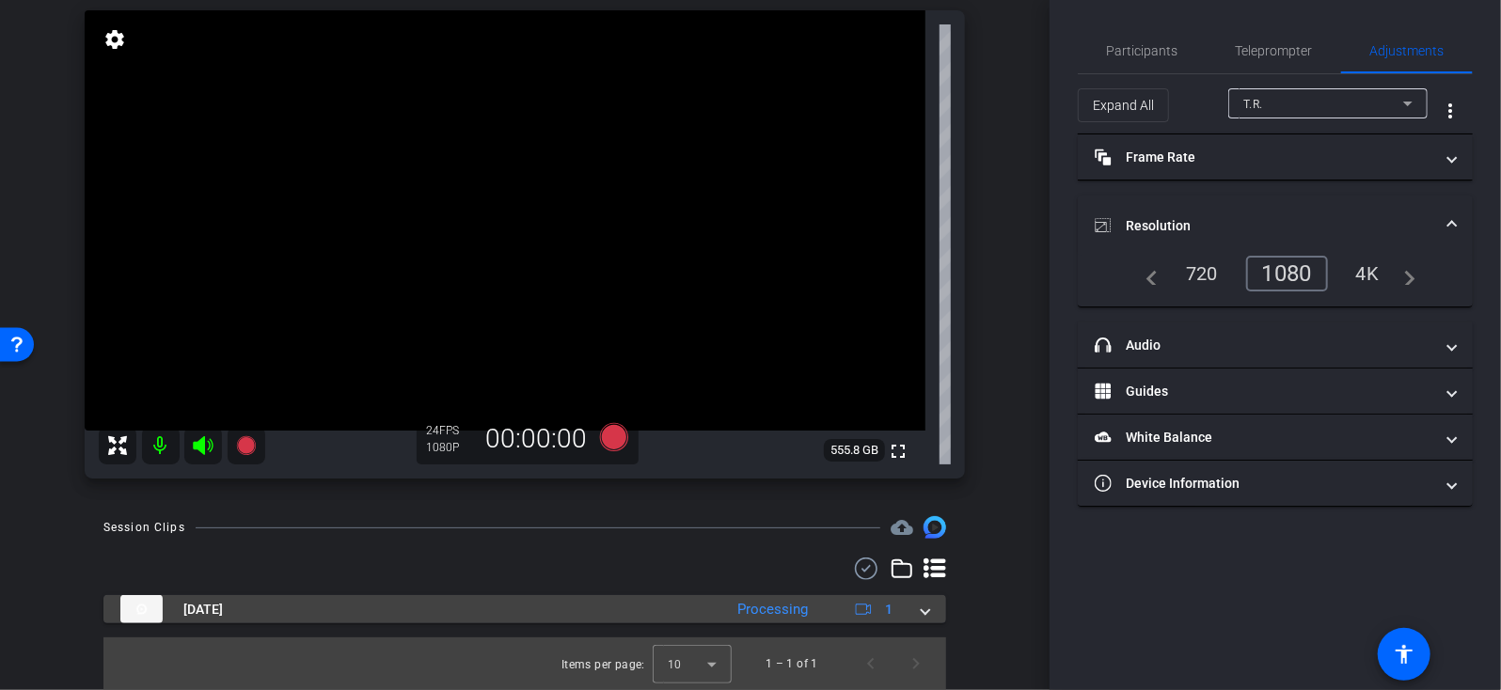
click at [922, 611] on span at bounding box center [926, 610] width 8 height 20
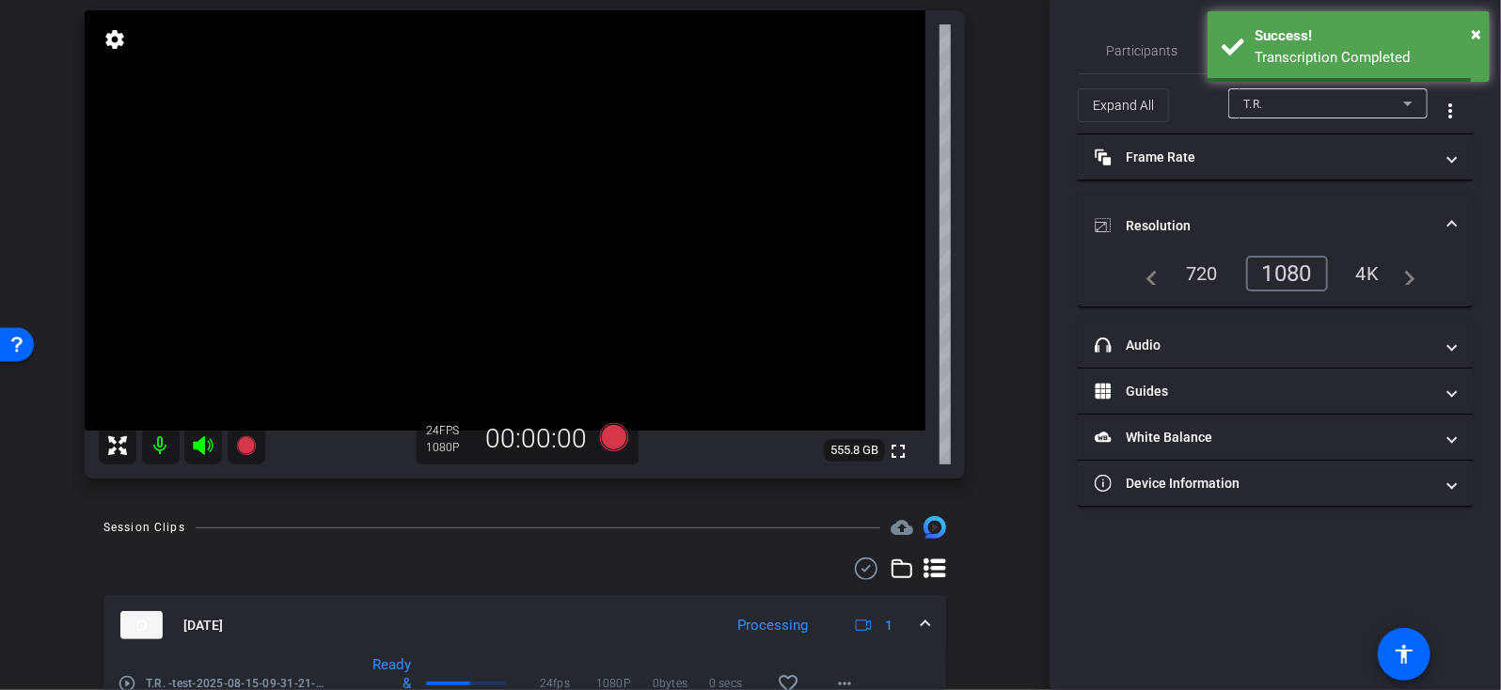
scroll to position [231, 0]
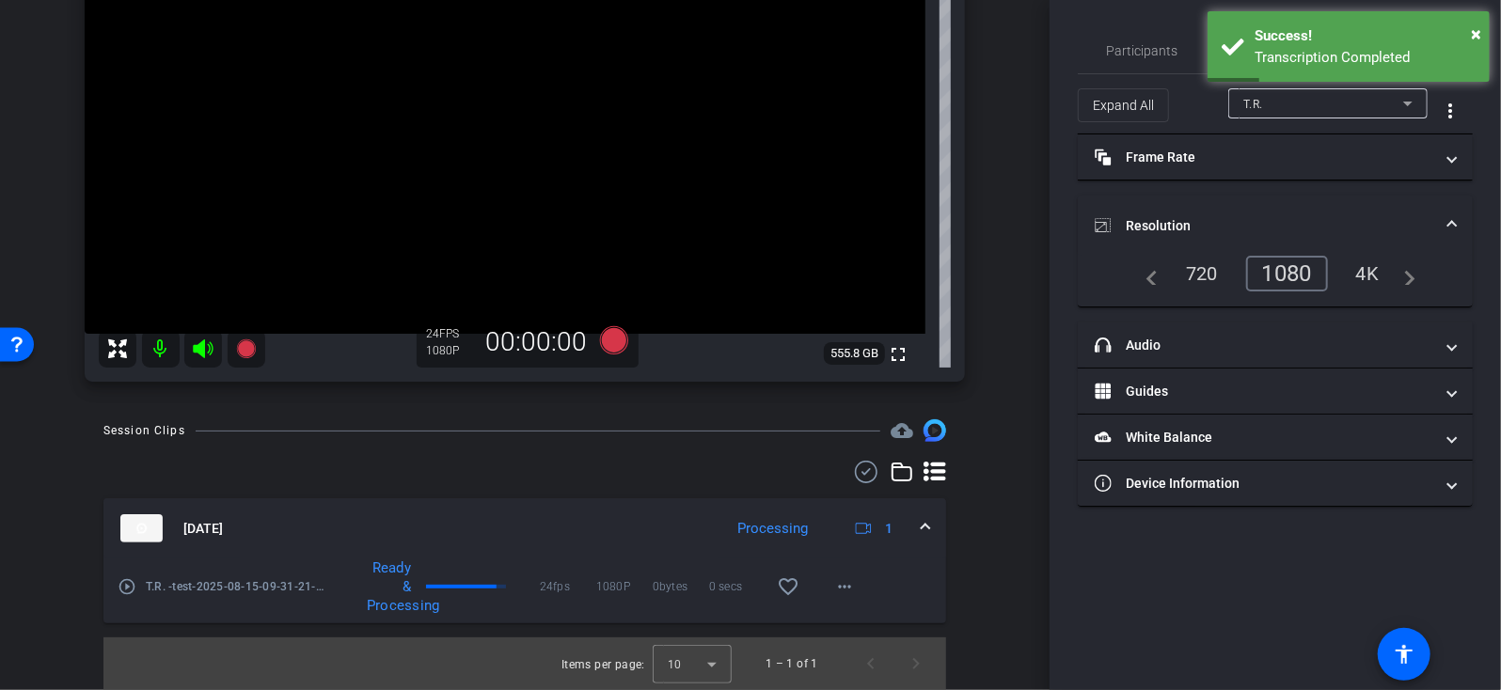
click at [128, 586] on mat-icon "play_circle_outline" at bounding box center [127, 586] width 19 height 19
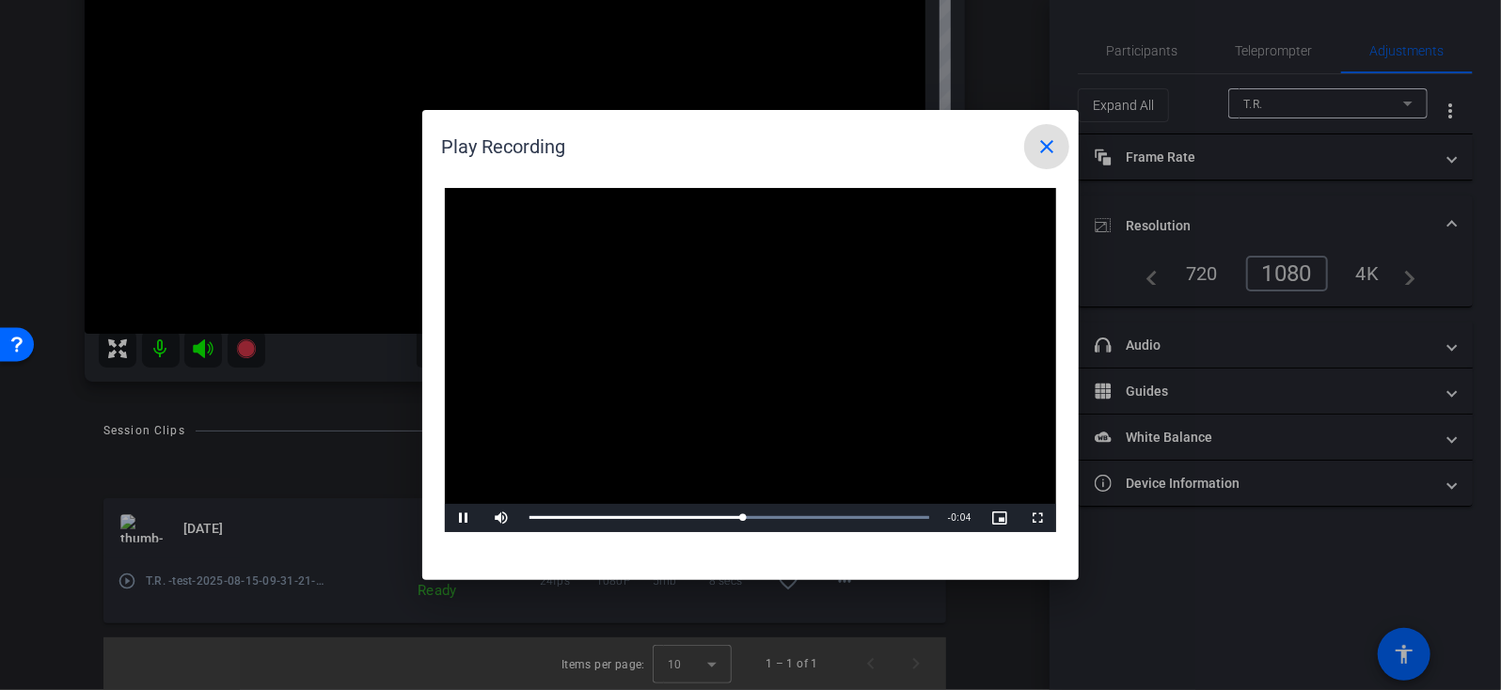
click at [1044, 145] on mat-icon "close" at bounding box center [1046, 146] width 23 height 23
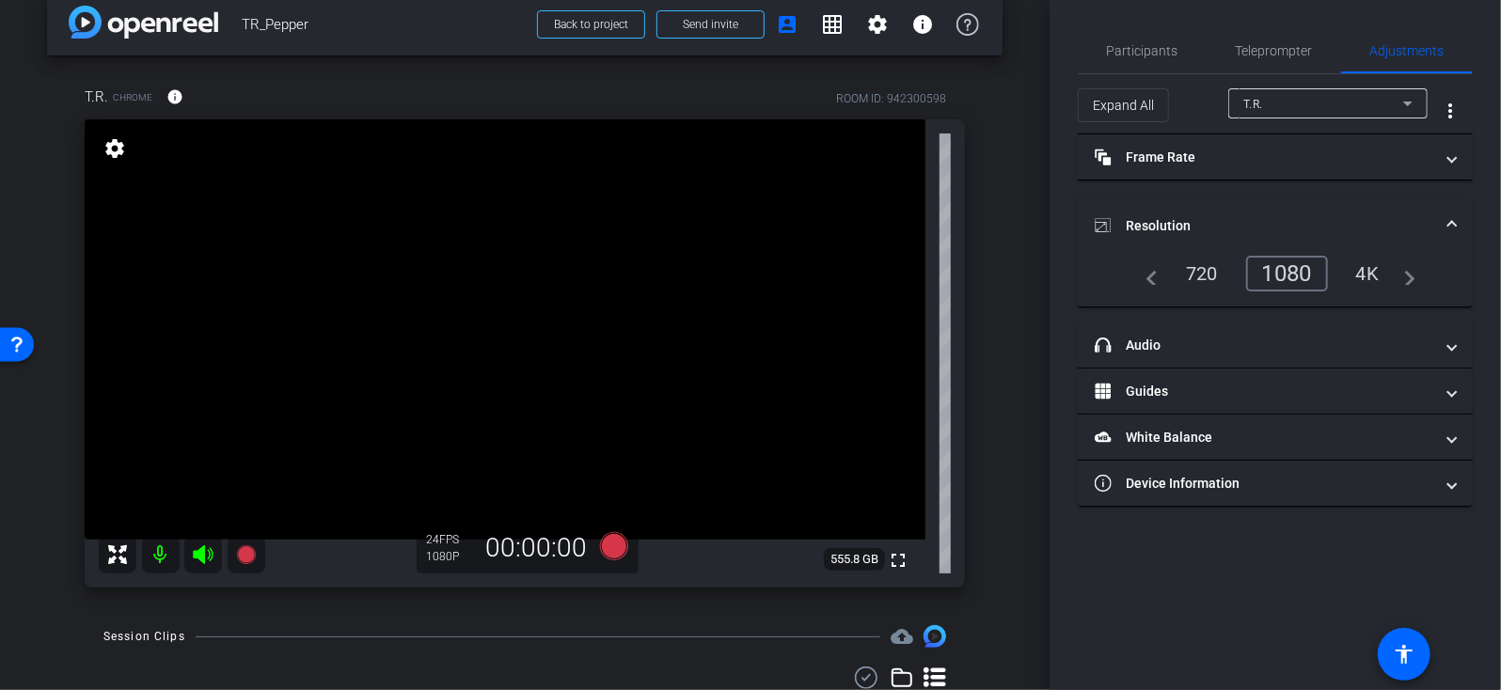
scroll to position [0, 0]
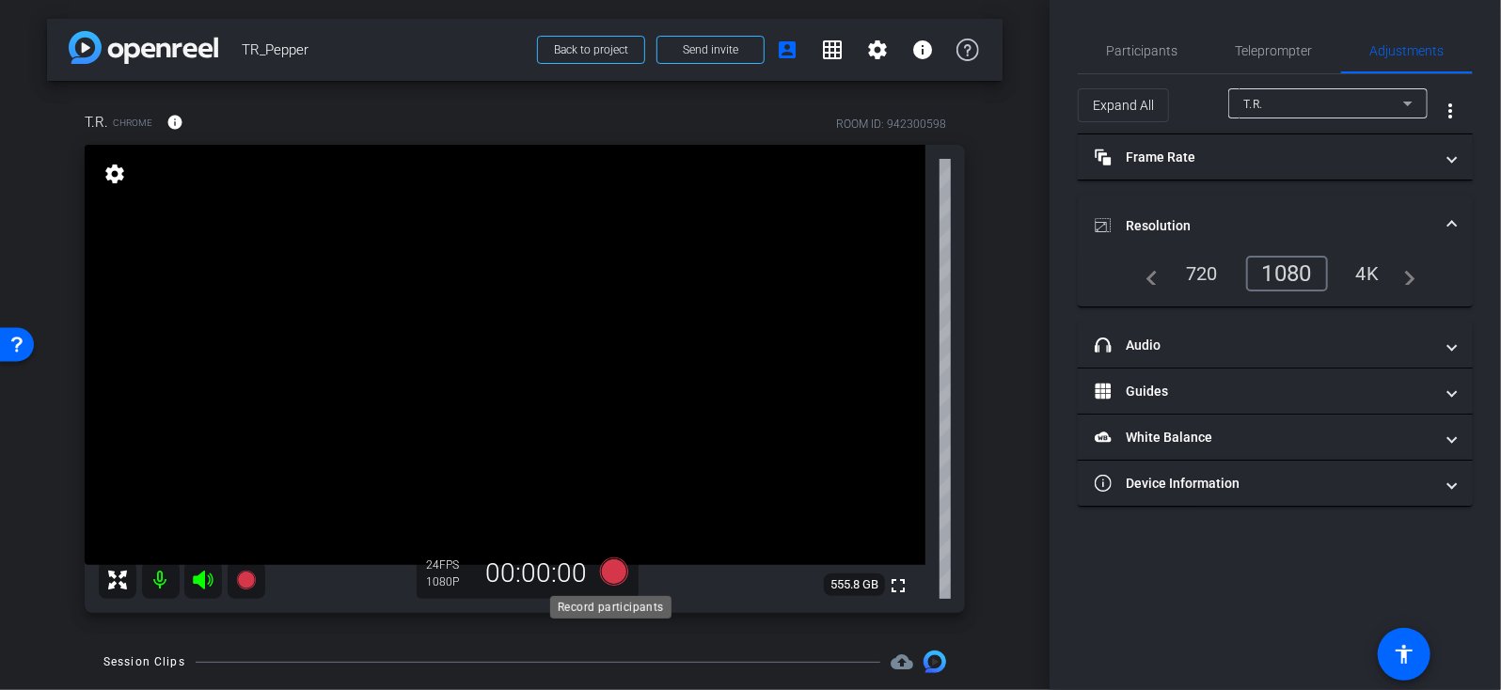
click at [600, 574] on icon at bounding box center [614, 572] width 28 height 28
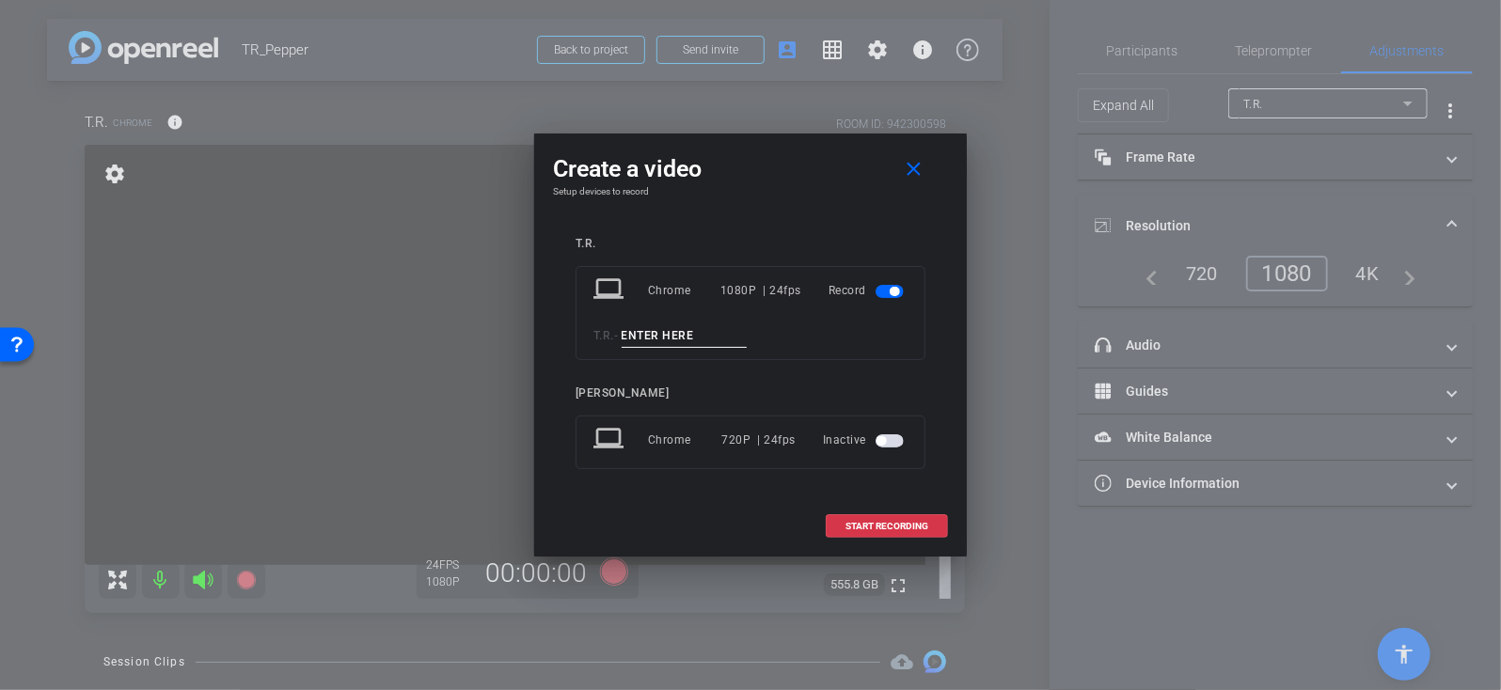
click at [663, 339] on input at bounding box center [685, 336] width 126 height 24
type input "Take 1"
click at [883, 525] on span "START RECORDING" at bounding box center [886, 526] width 83 height 9
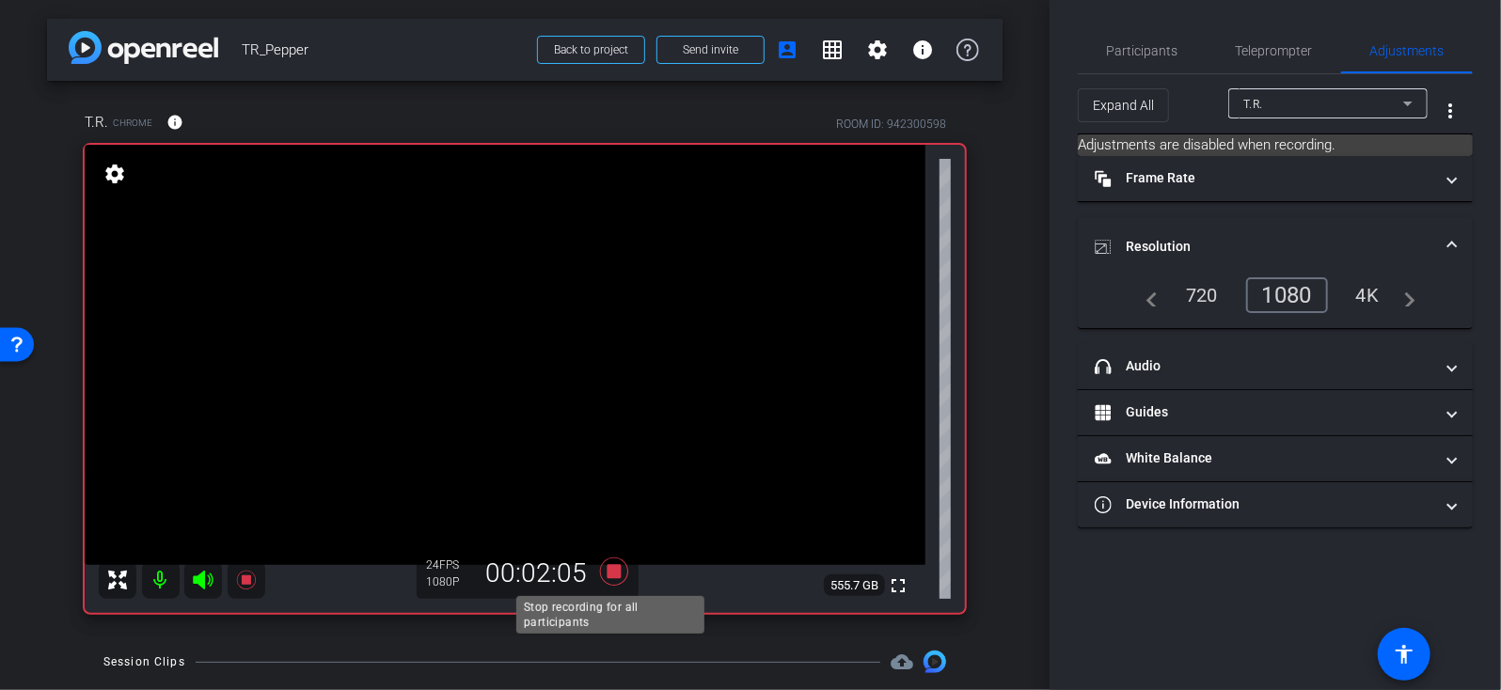
click at [611, 570] on icon at bounding box center [614, 572] width 28 height 28
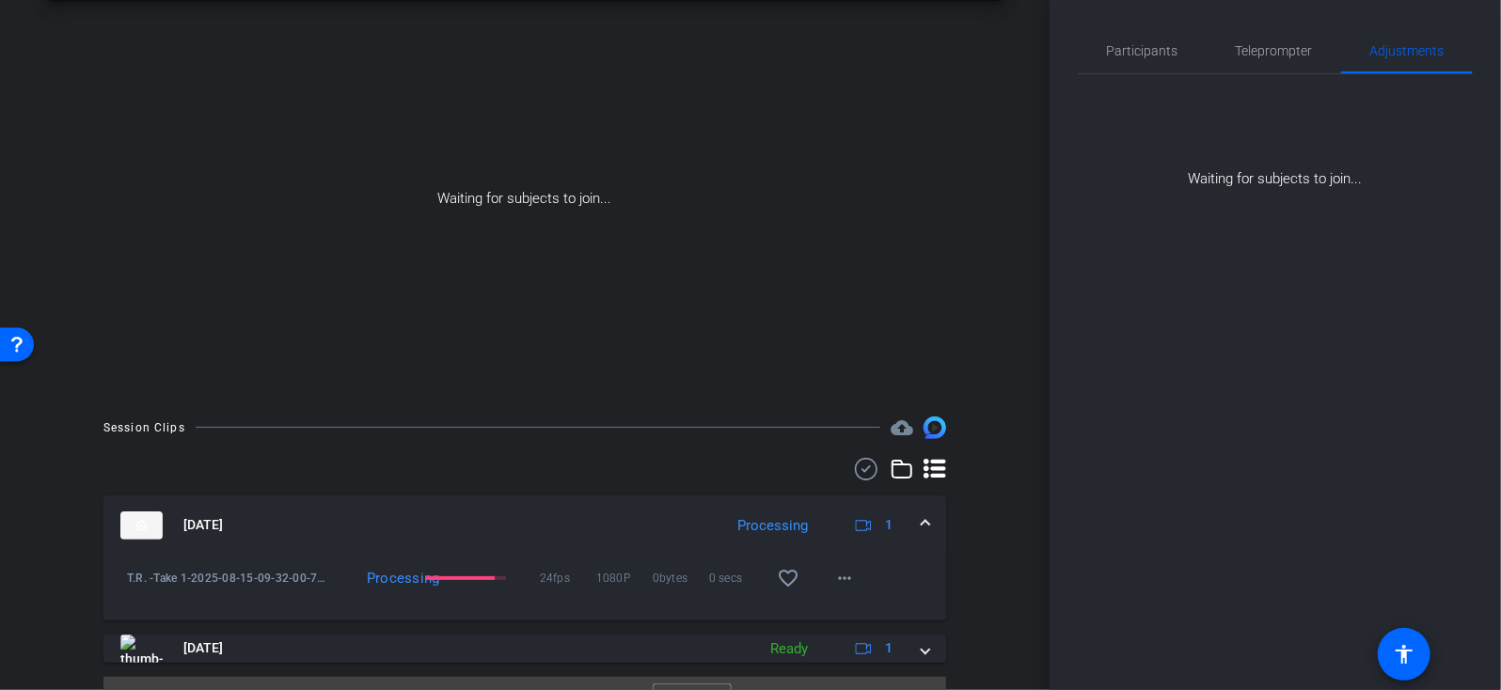
scroll to position [120, 0]
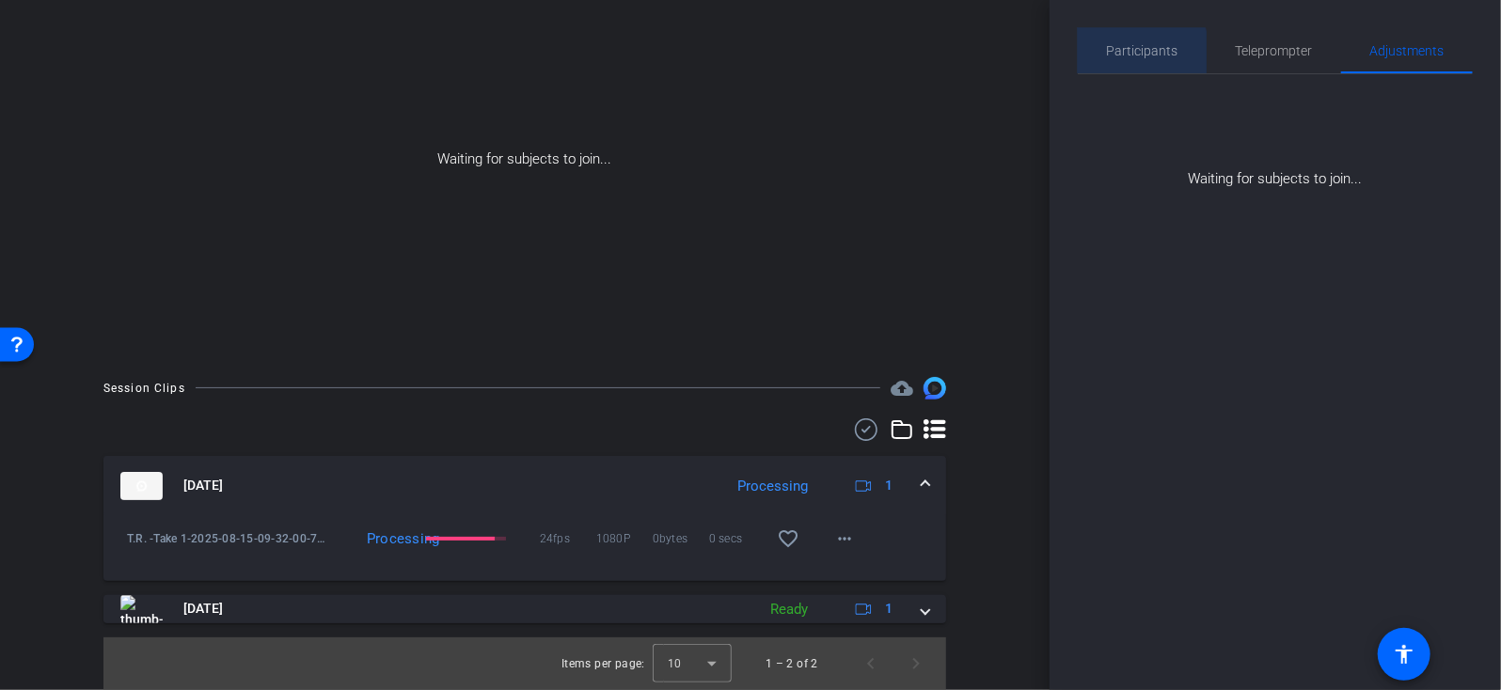
click at [1110, 55] on span "Participants" at bounding box center [1142, 50] width 71 height 13
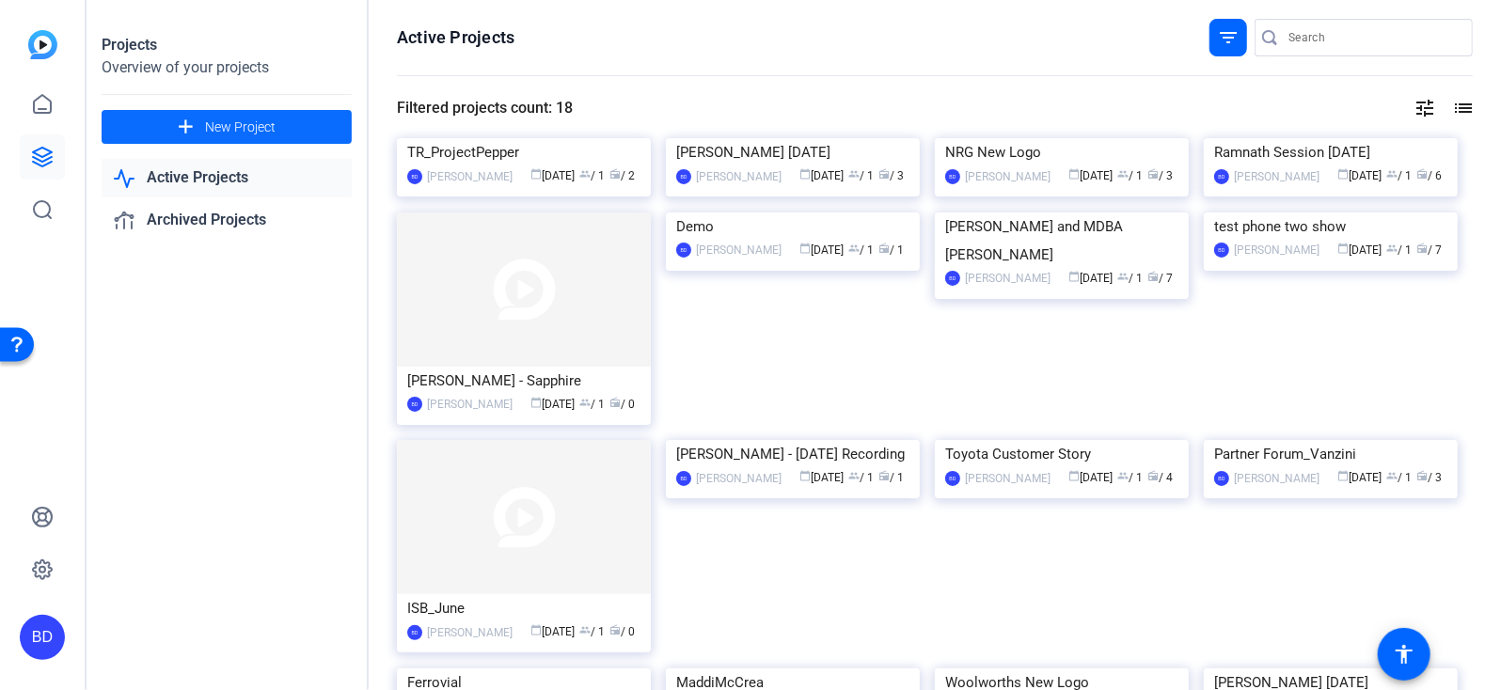
click at [216, 125] on span "New Project" at bounding box center [240, 128] width 71 height 20
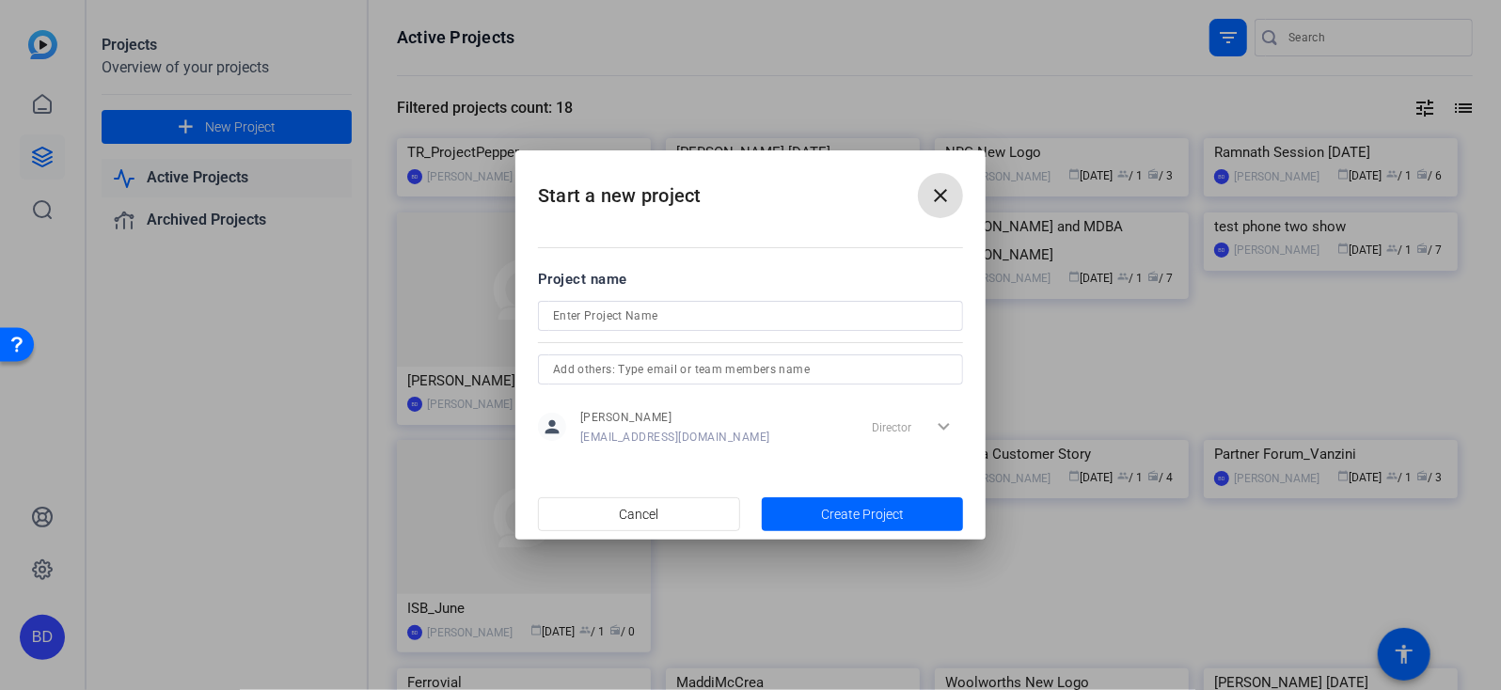
click at [649, 319] on input at bounding box center [750, 316] width 395 height 23
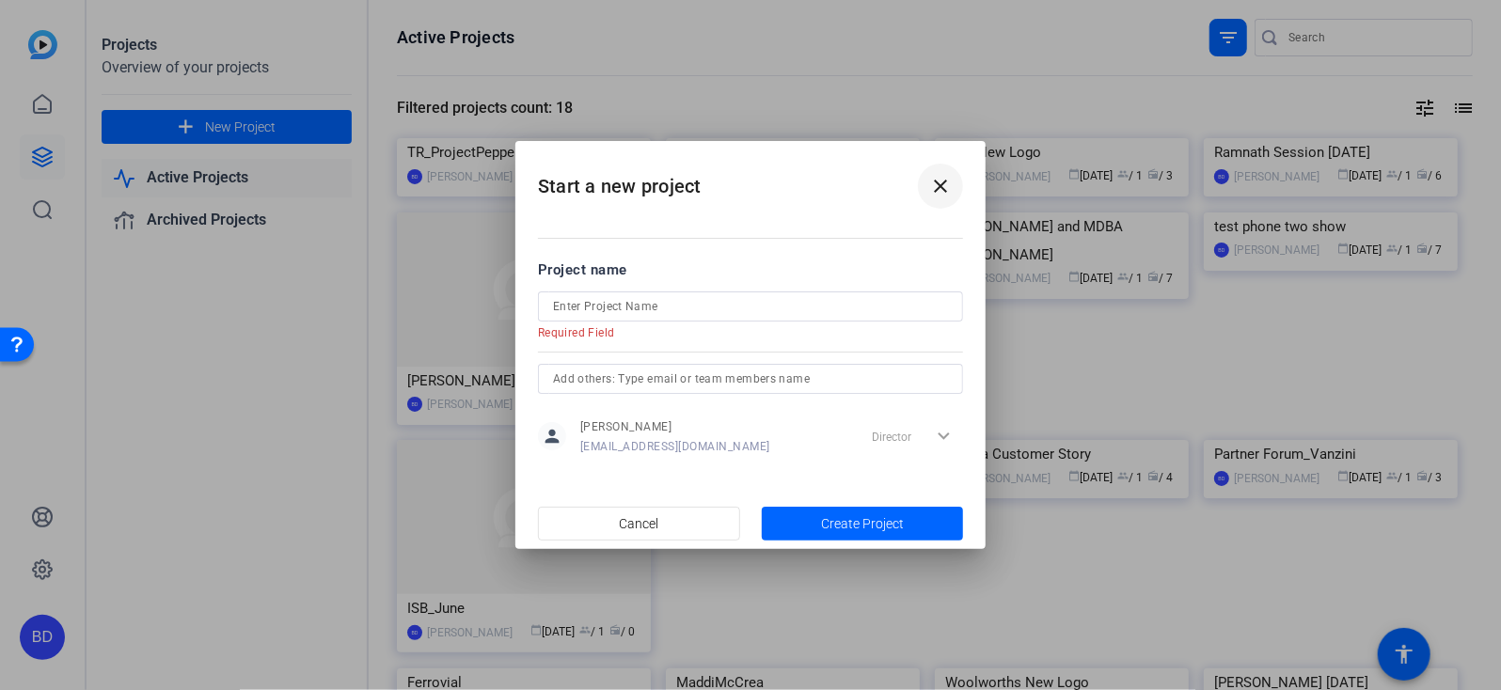
click at [929, 189] on mat-icon "close" at bounding box center [940, 186] width 23 height 23
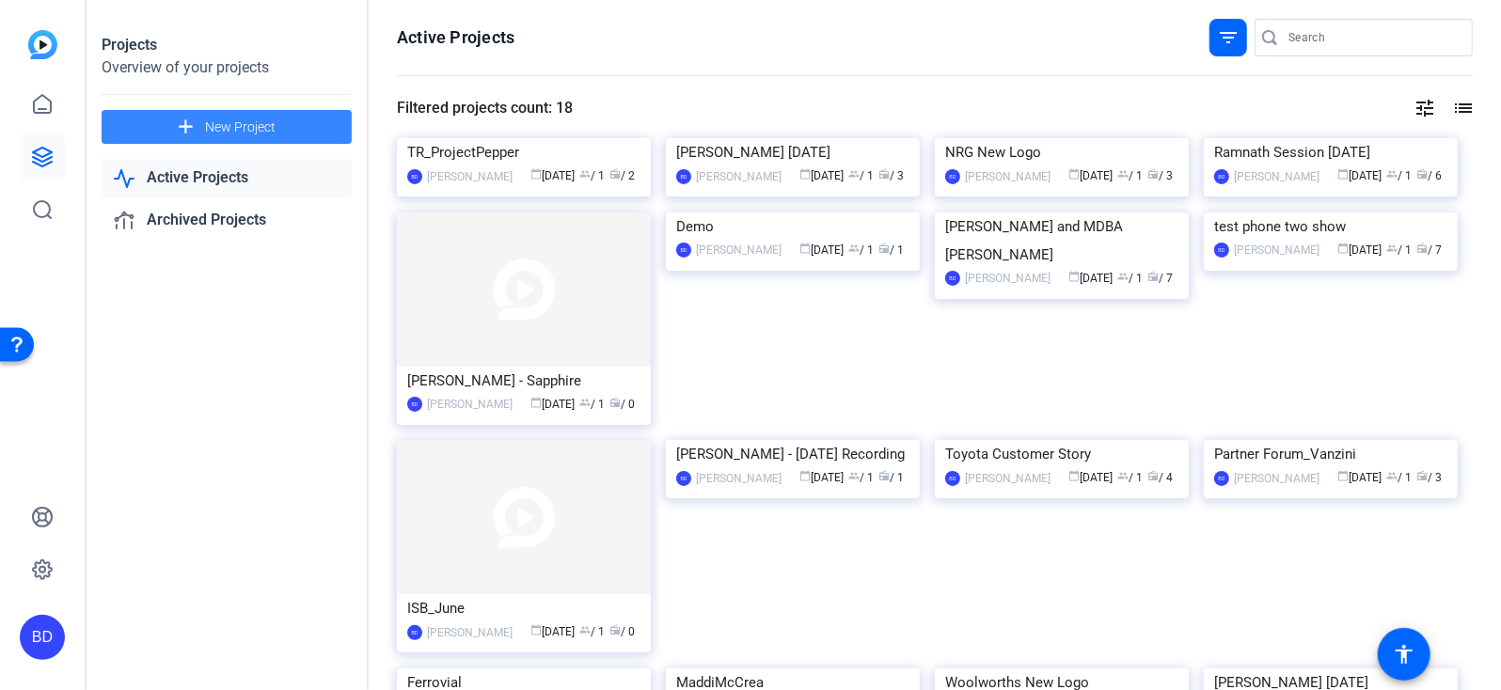
click at [214, 132] on span "New Project" at bounding box center [240, 128] width 71 height 20
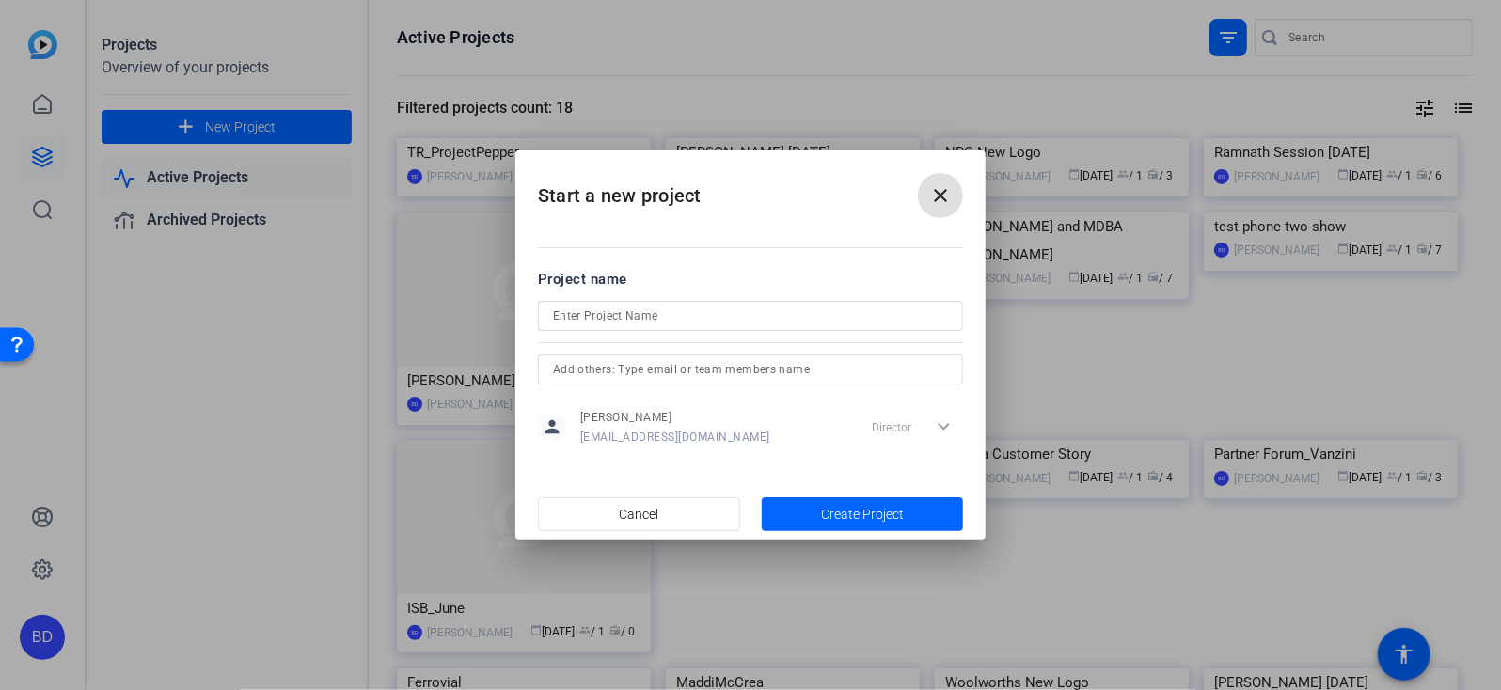
click at [602, 311] on input at bounding box center [750, 316] width 395 height 23
type input "SCM - [PERSON_NAME]"
click at [914, 517] on span "button" at bounding box center [863, 514] width 202 height 45
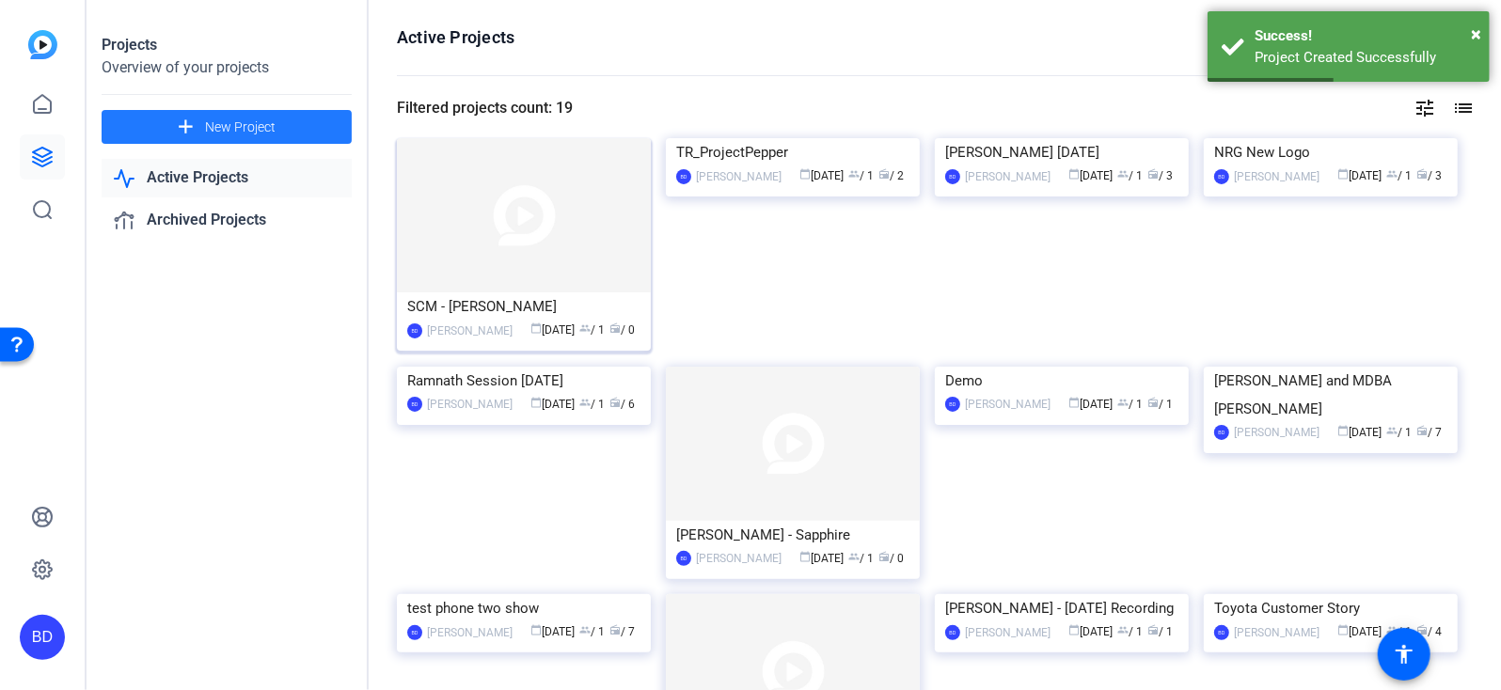
click at [527, 225] on img at bounding box center [524, 215] width 254 height 154
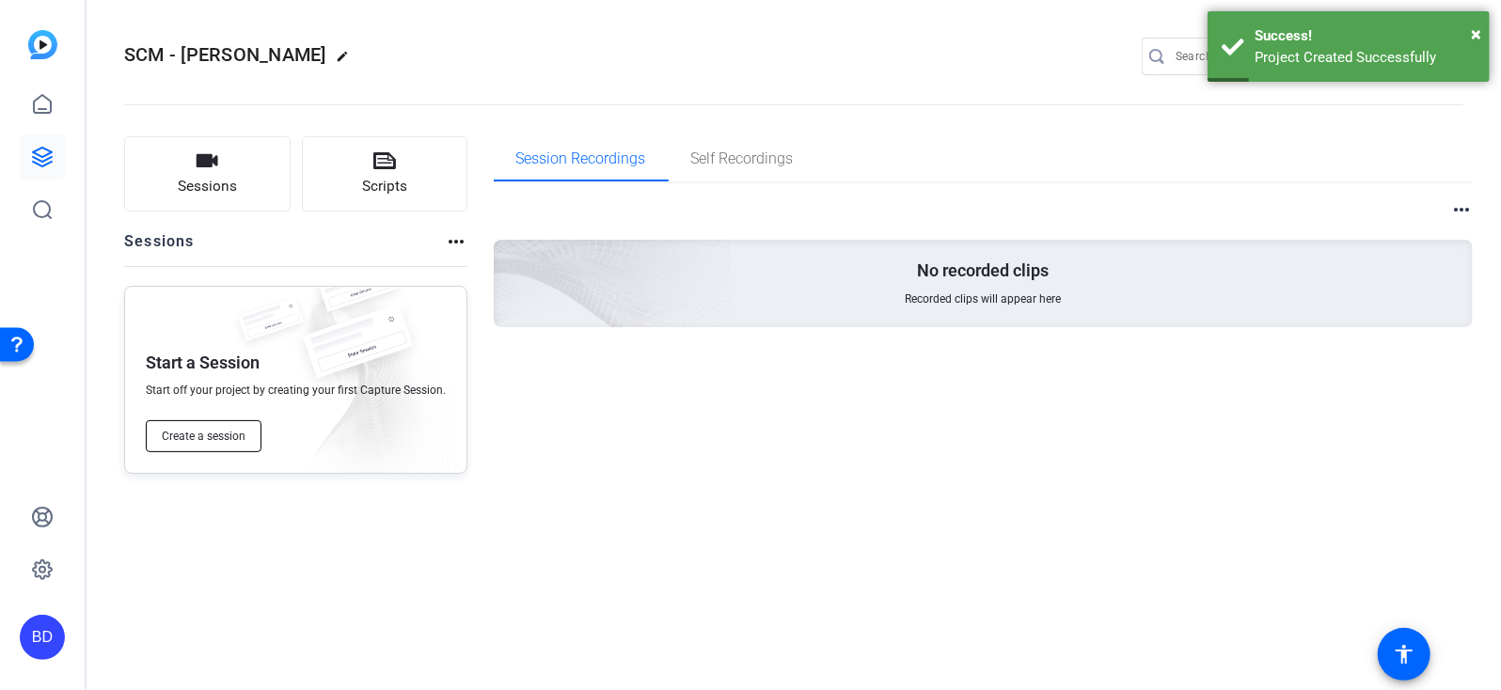
click at [213, 434] on span "Create a session" at bounding box center [204, 436] width 84 height 15
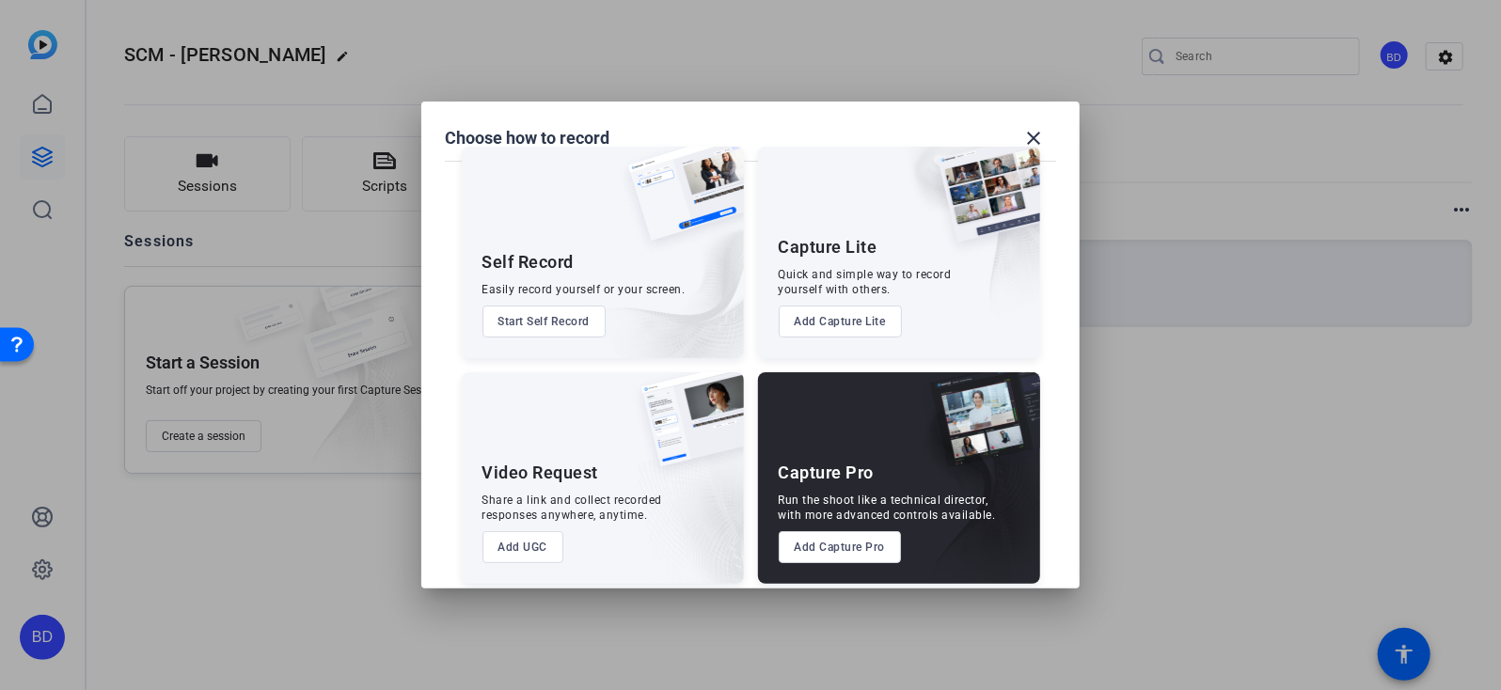
scroll to position [45, 0]
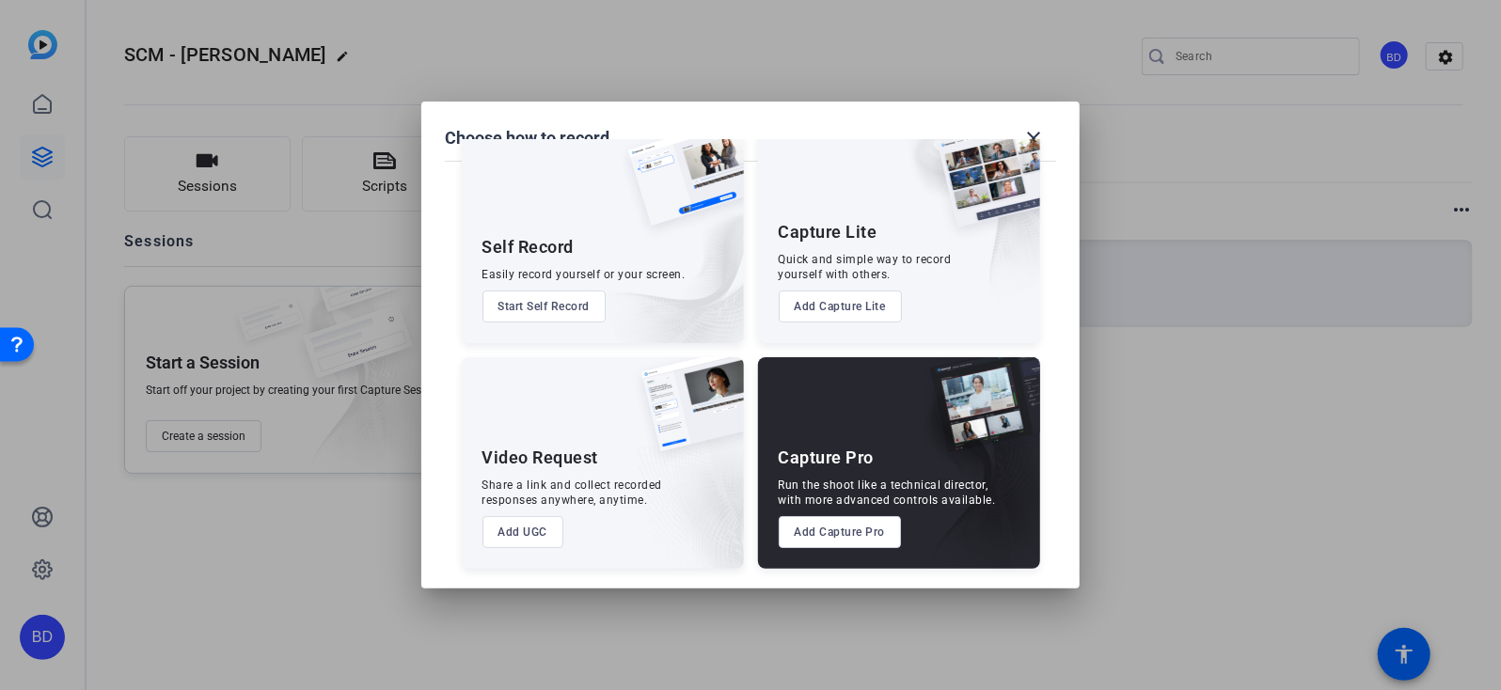
click at [842, 534] on button "Add Capture Pro" at bounding box center [840, 532] width 123 height 32
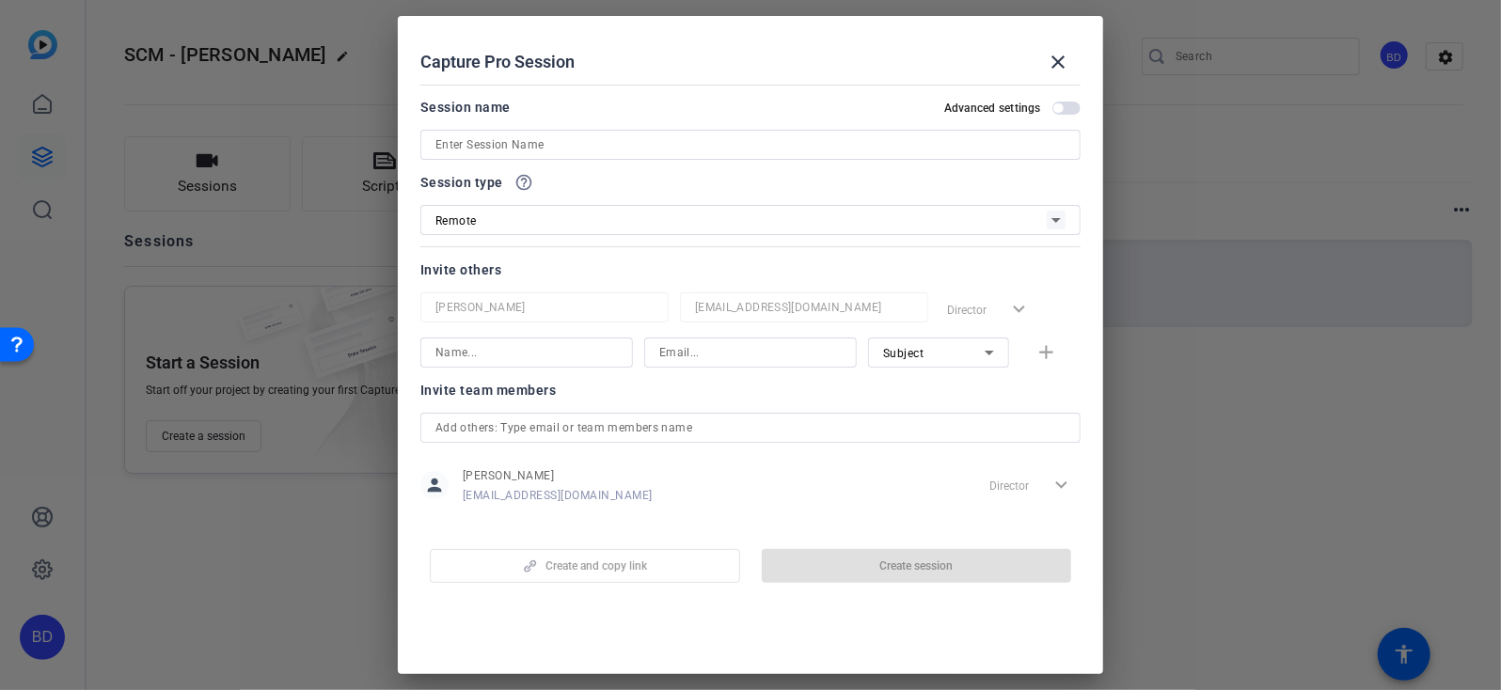
click at [564, 147] on input at bounding box center [750, 145] width 630 height 23
type input "B"
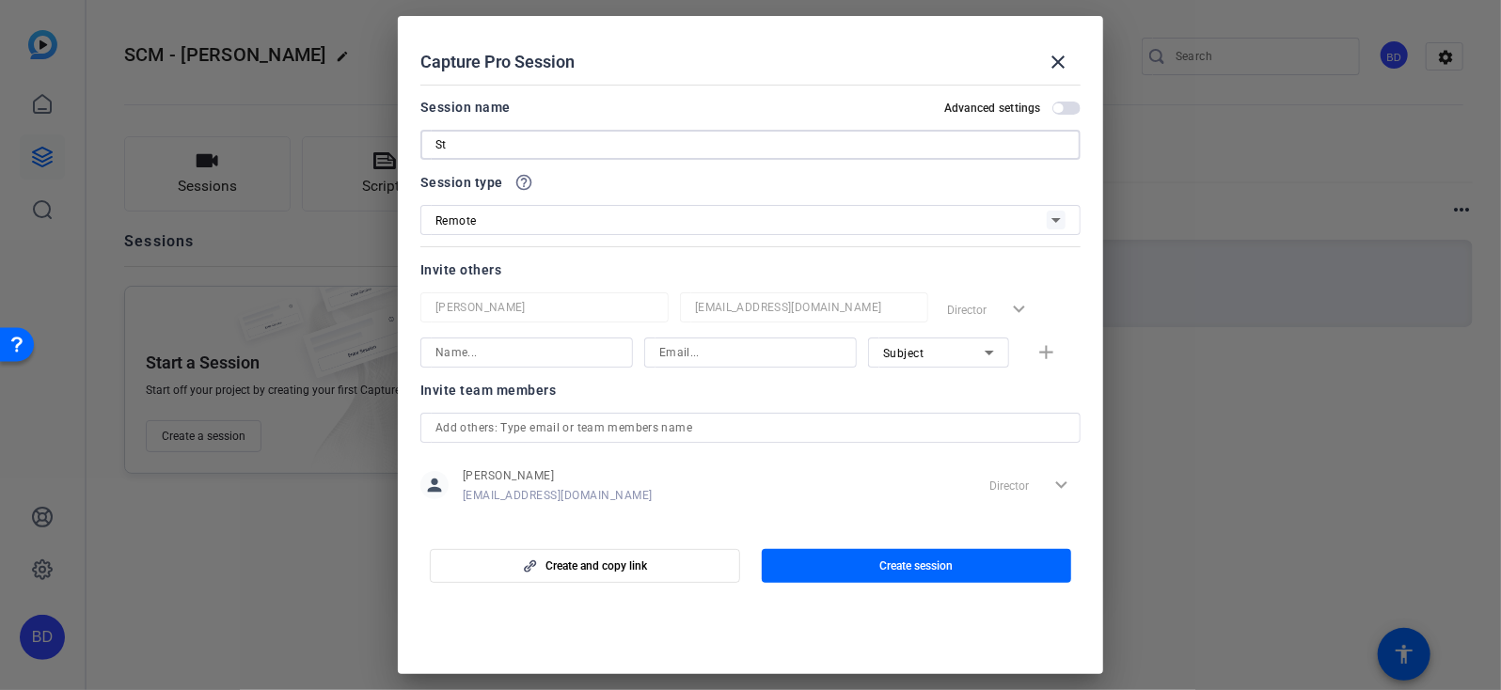
type input "S"
type input "[PERSON_NAME] for SCM"
click at [895, 554] on span "button" at bounding box center [917, 566] width 310 height 45
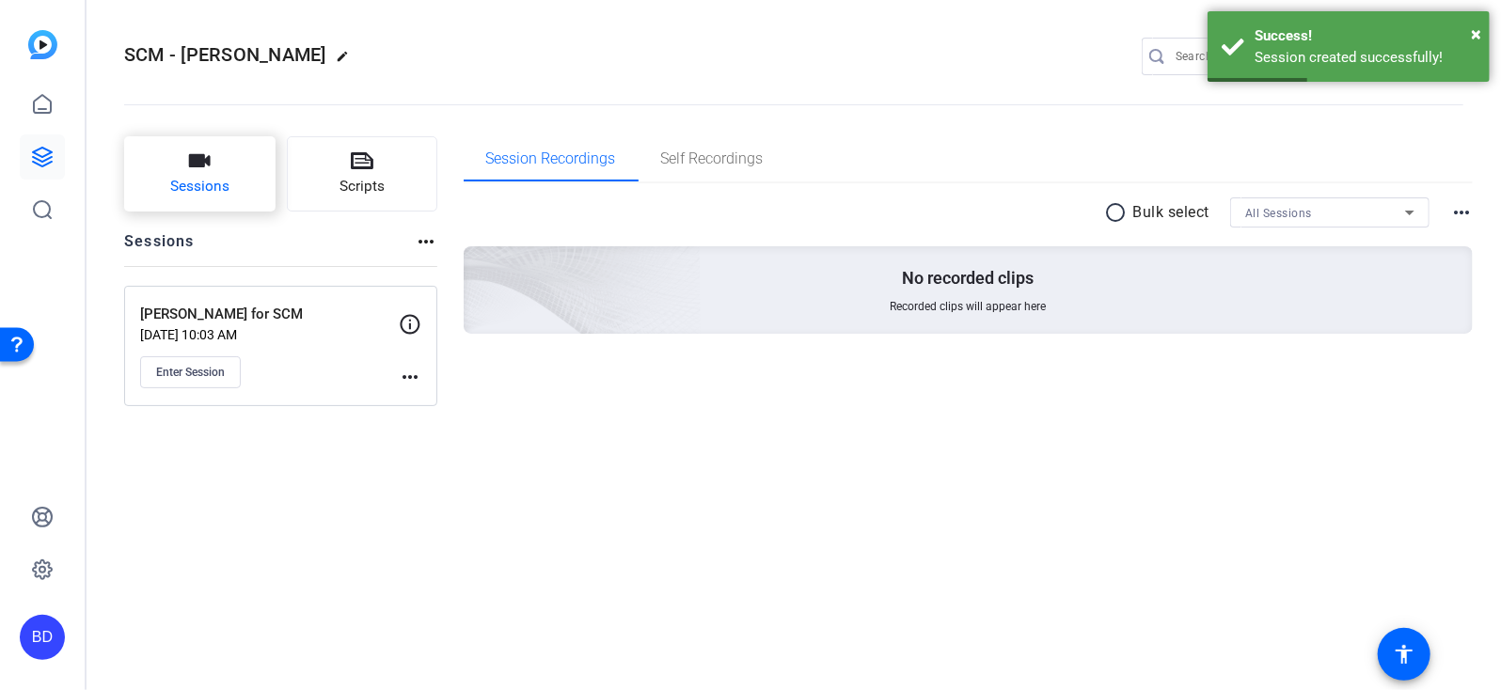
click at [213, 165] on button "Sessions" at bounding box center [199, 173] width 151 height 75
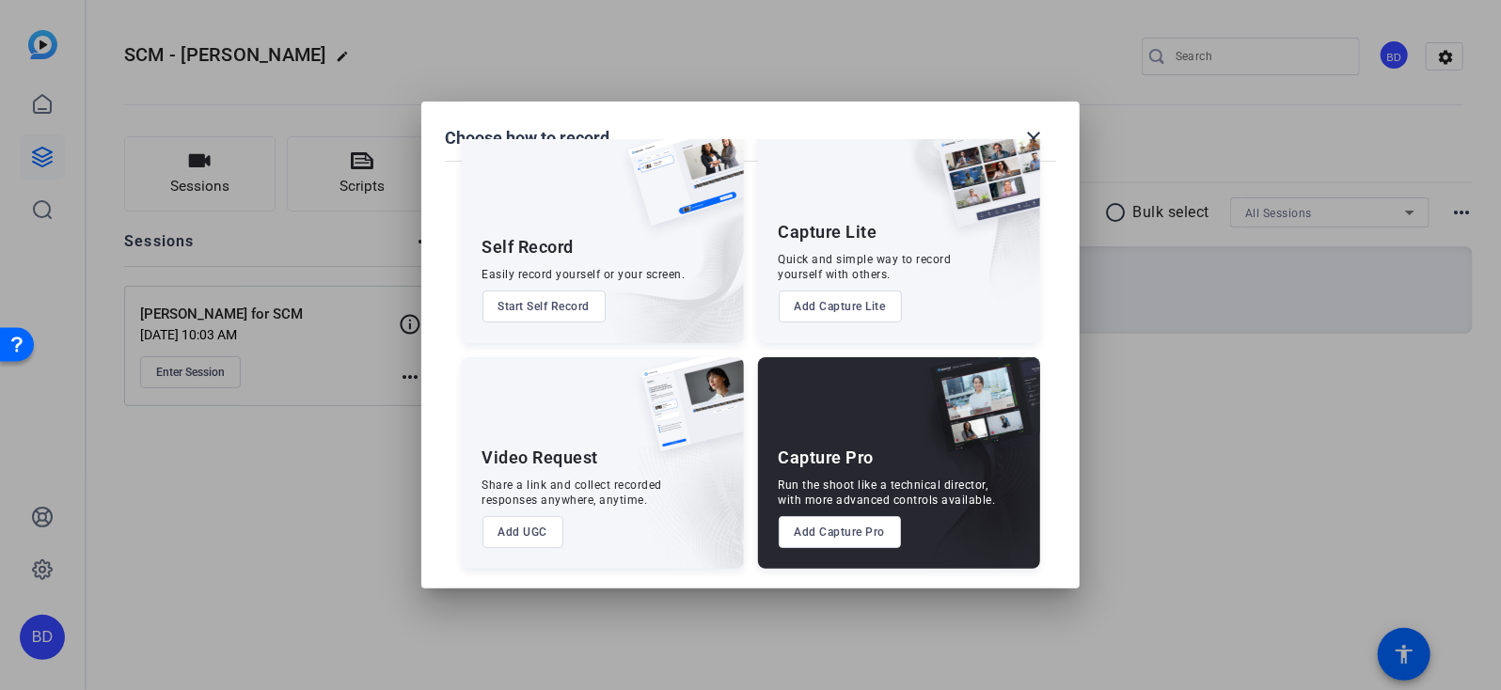
click at [536, 535] on button "Add UGC" at bounding box center [523, 532] width 82 height 32
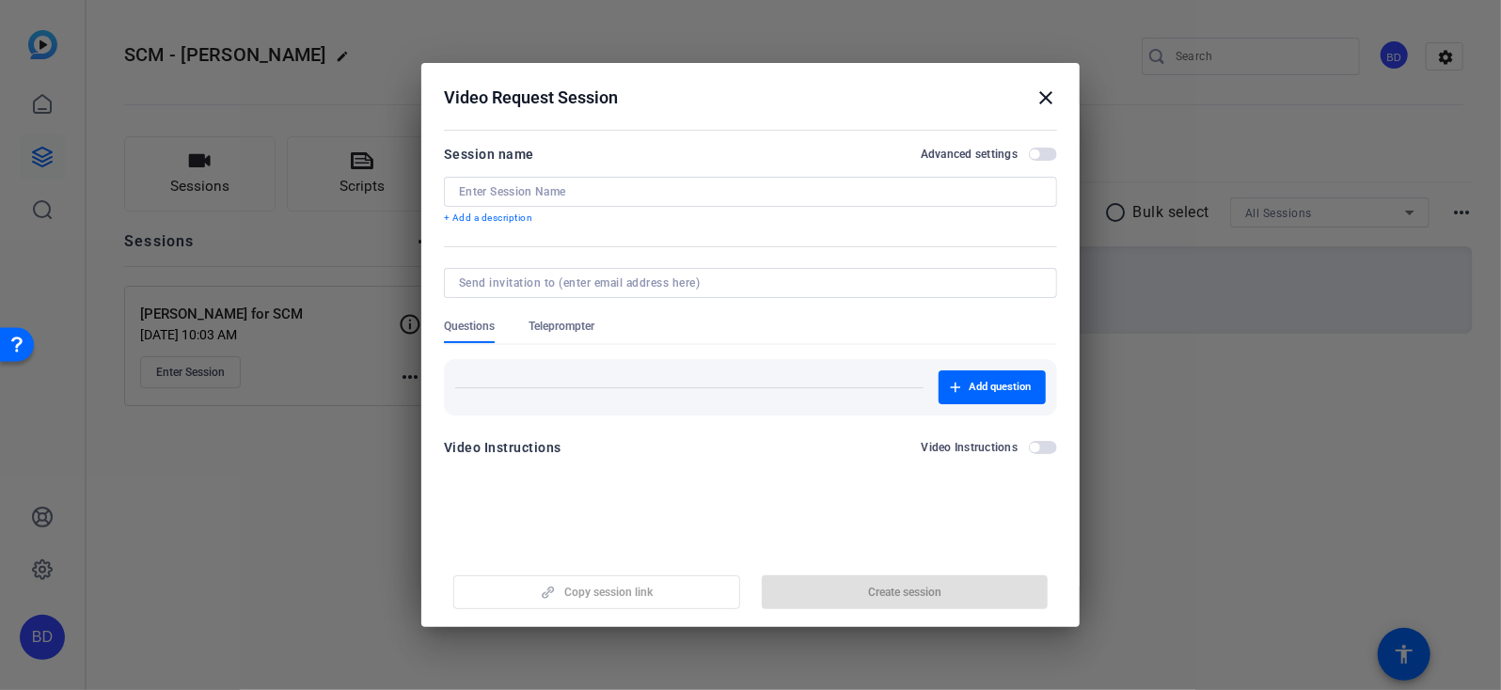
click at [518, 196] on input at bounding box center [750, 191] width 583 height 15
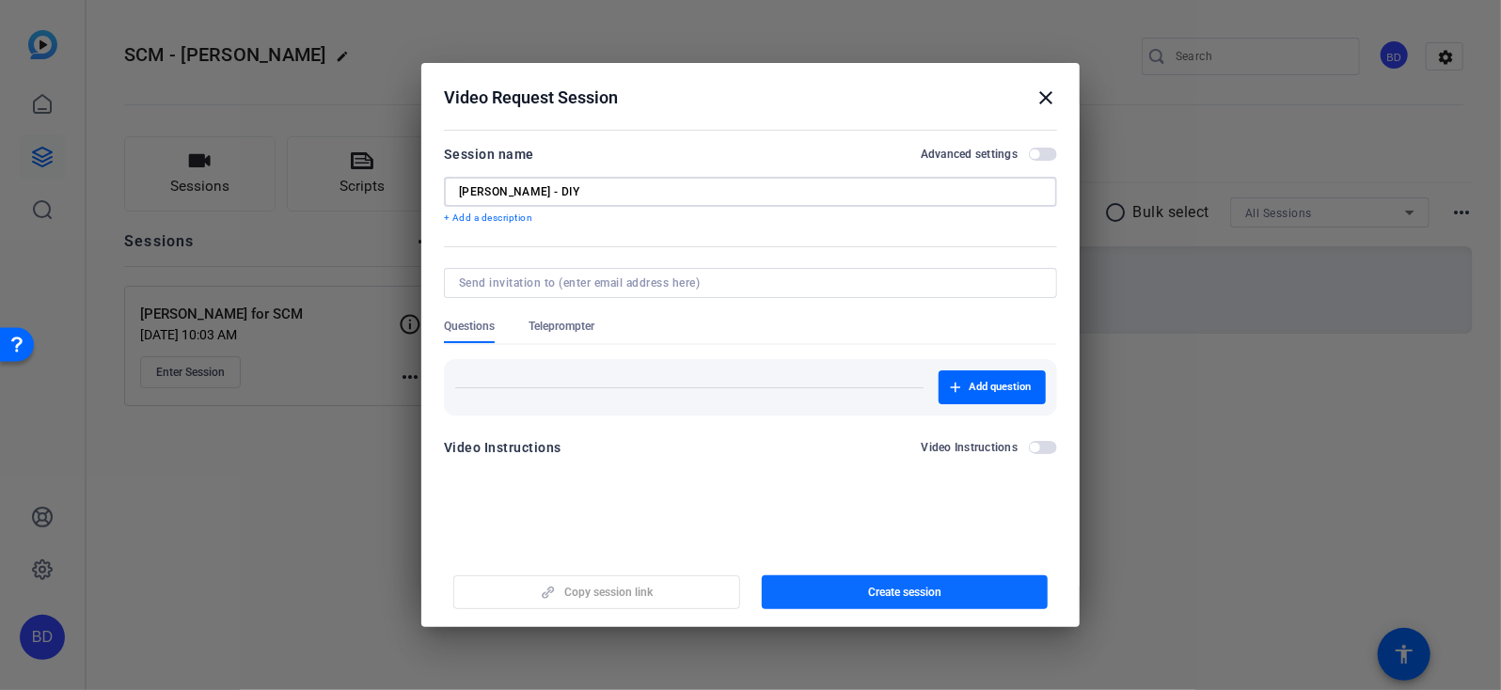
type input "[PERSON_NAME] - DIY"
click at [902, 593] on span "Create session" at bounding box center [904, 592] width 73 height 15
click at [957, 591] on span "button" at bounding box center [905, 592] width 287 height 45
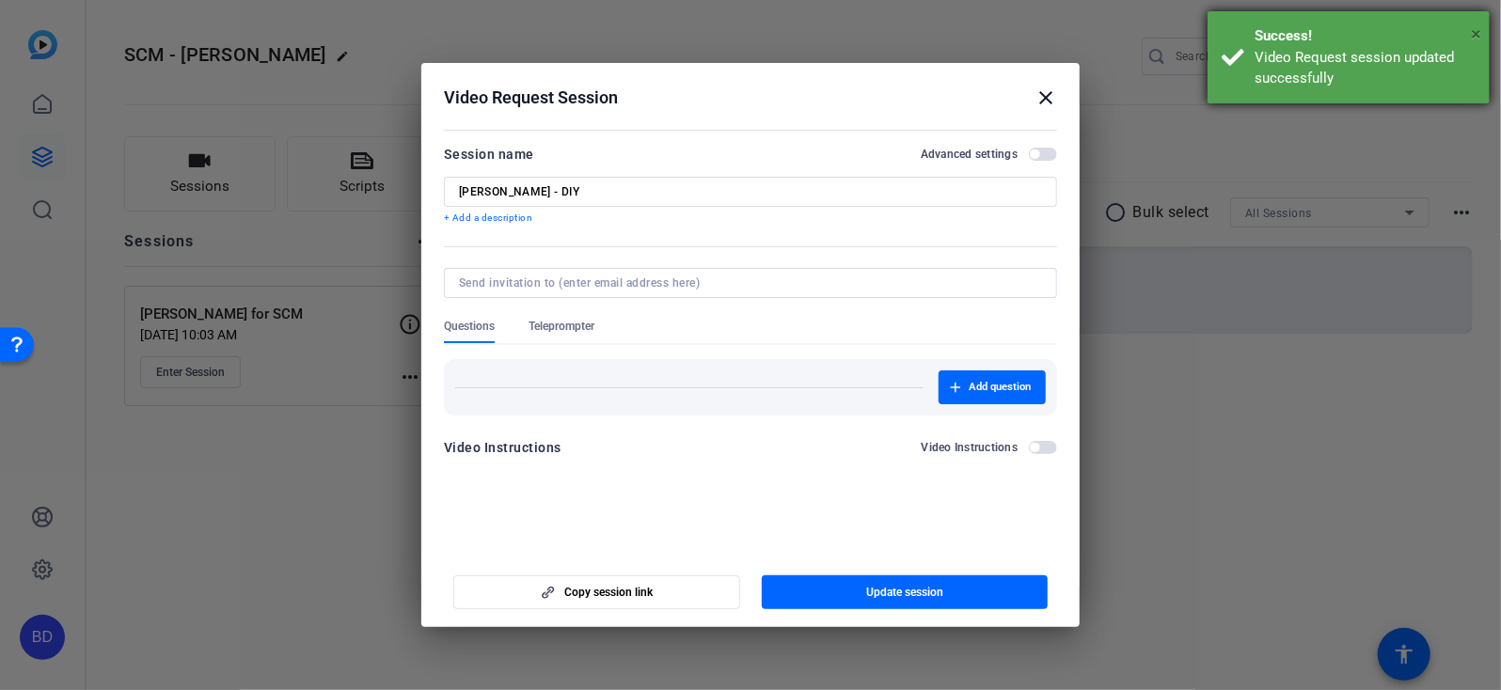
click at [1479, 31] on span "×" at bounding box center [1476, 34] width 10 height 23
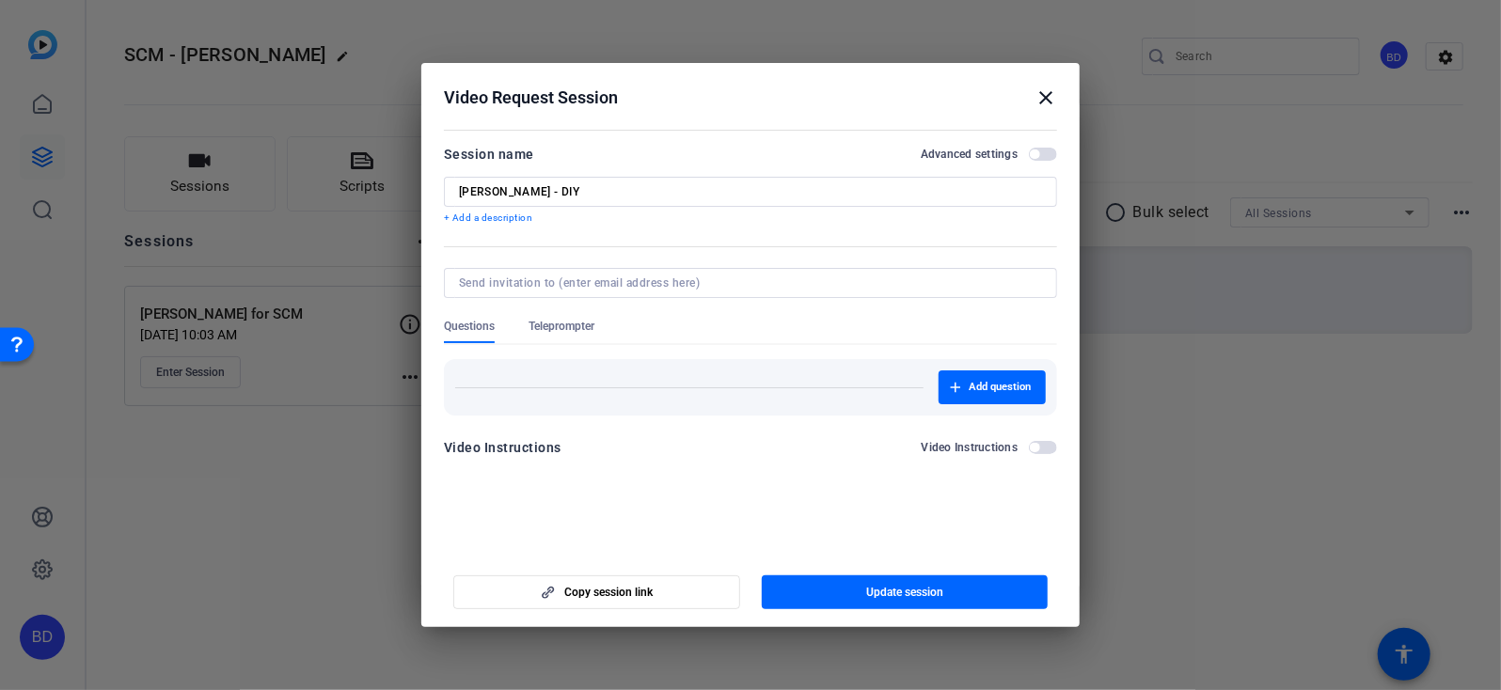
click at [1048, 100] on mat-icon "close" at bounding box center [1045, 98] width 23 height 23
